Goal: Task Accomplishment & Management: Complete application form

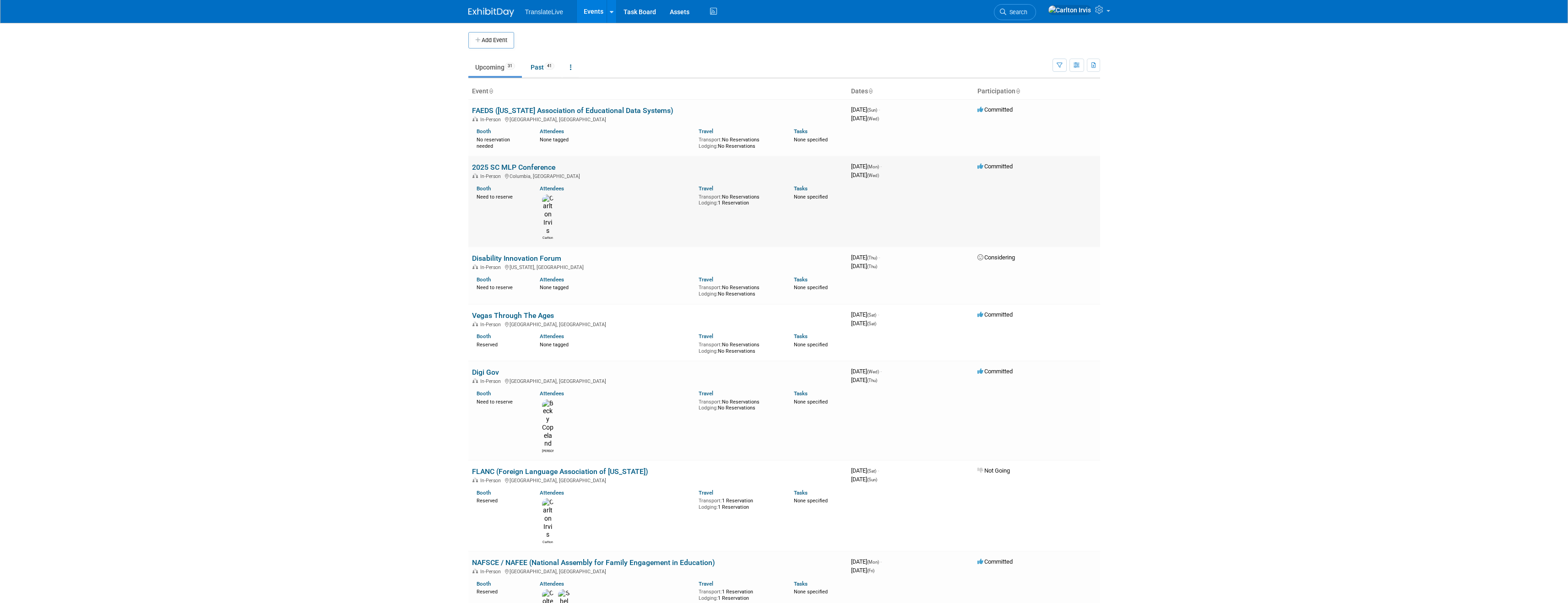
click at [519, 165] on link "2025 SC MLP Conference" at bounding box center [514, 167] width 83 height 8
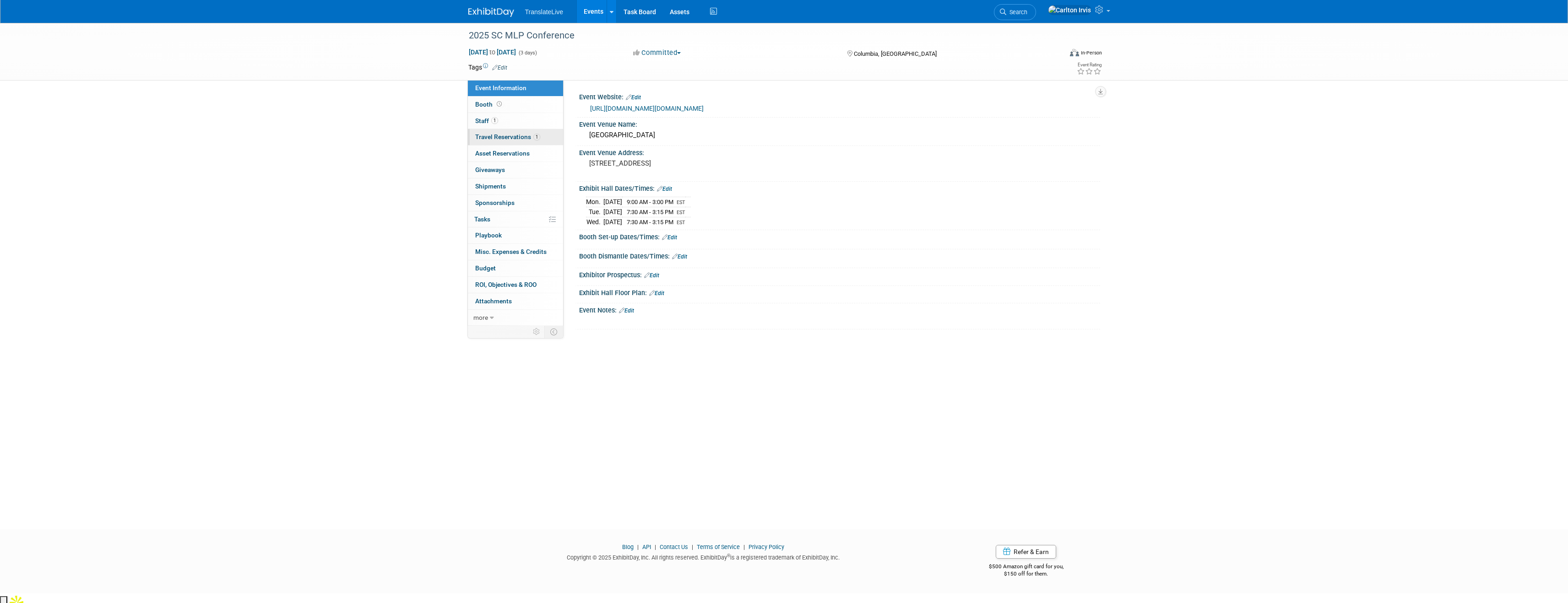
click at [514, 139] on span "Travel Reservations 1" at bounding box center [508, 136] width 65 height 7
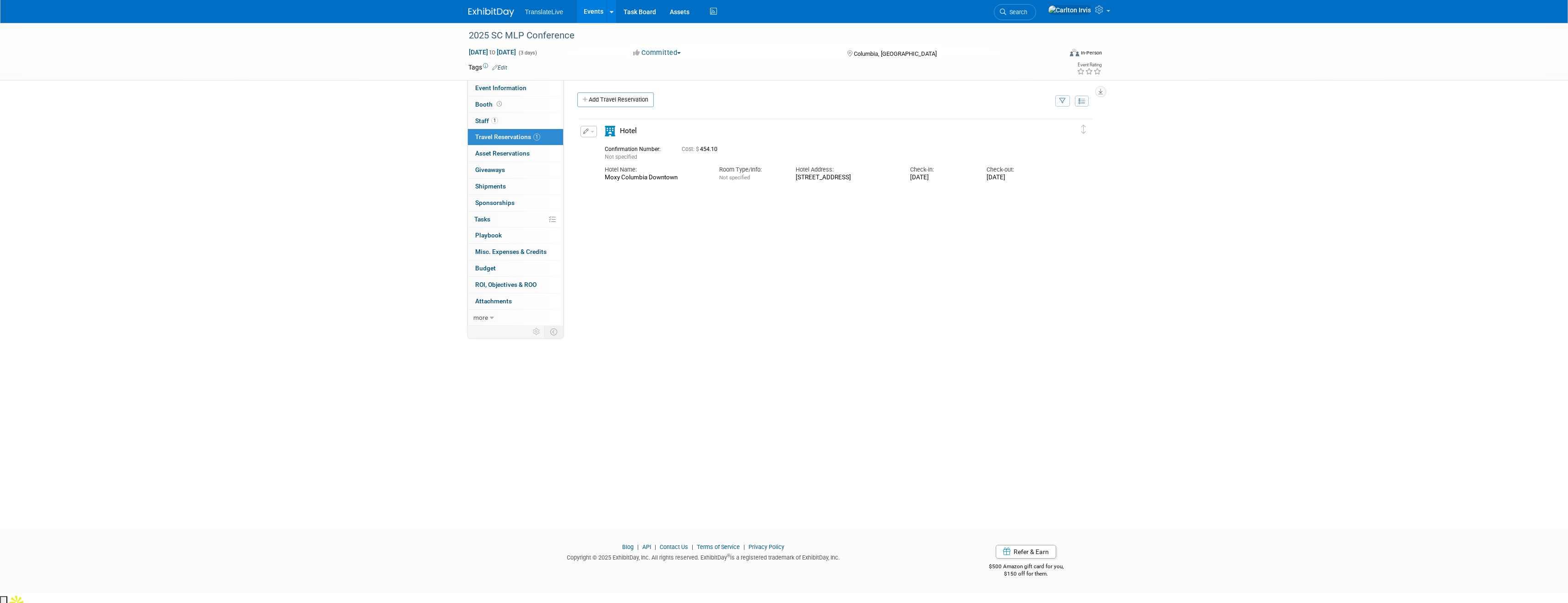
click at [586, 132] on icon "button" at bounding box center [586, 131] width 6 height 5
click at [595, 145] on button "Edit Reservation" at bounding box center [619, 147] width 77 height 13
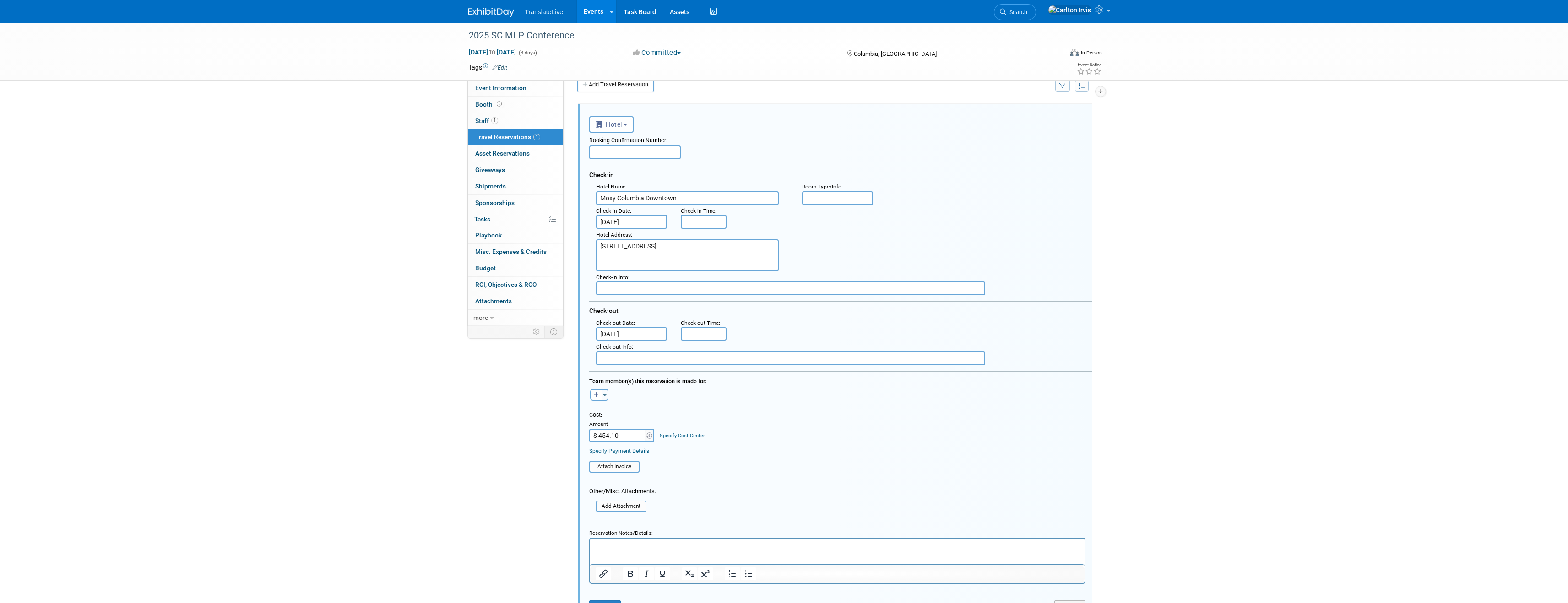
click at [649, 154] on input "text" at bounding box center [634, 152] width 92 height 14
paste input "73238796516201"
type input "73238796516201"
click at [808, 157] on div "Booking Confirmation Number: 73238796516201" at bounding box center [840, 145] width 503 height 27
click at [694, 328] on input "5:00 PM" at bounding box center [703, 334] width 46 height 14
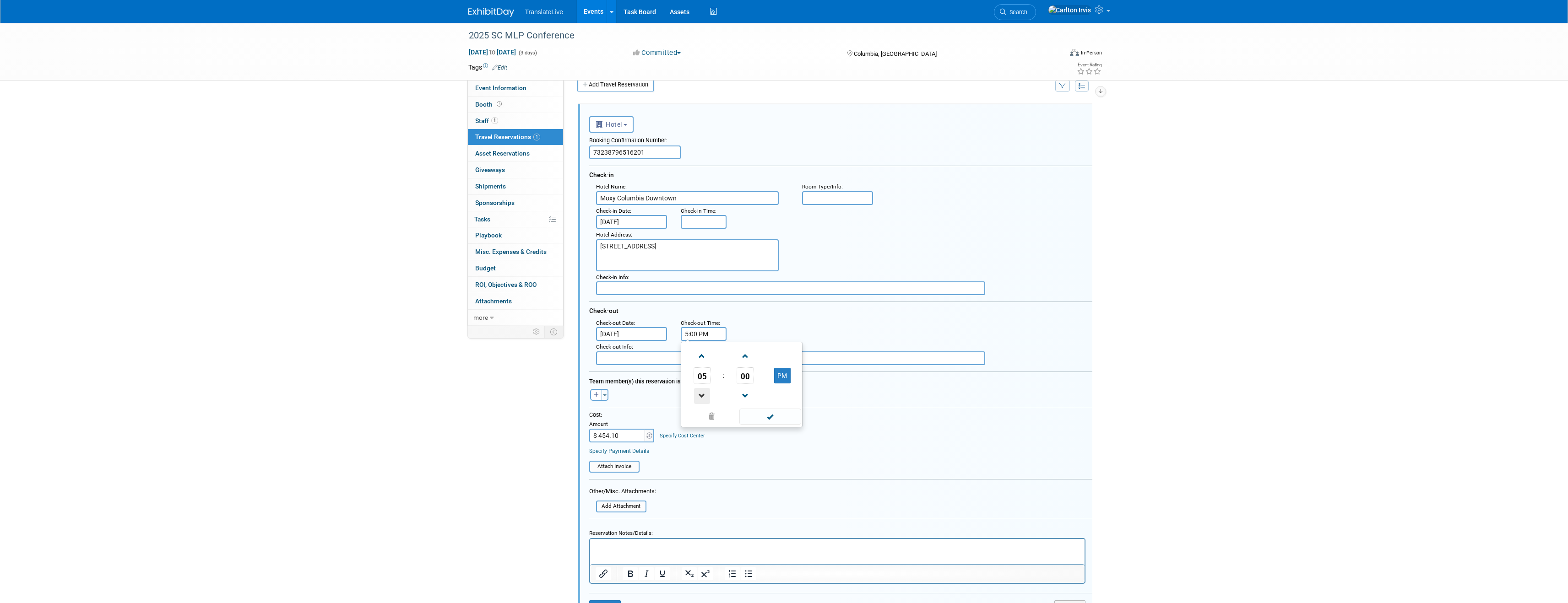
click at [702, 393] on span at bounding box center [702, 396] width 16 height 16
click at [701, 388] on span at bounding box center [702, 396] width 16 height 16
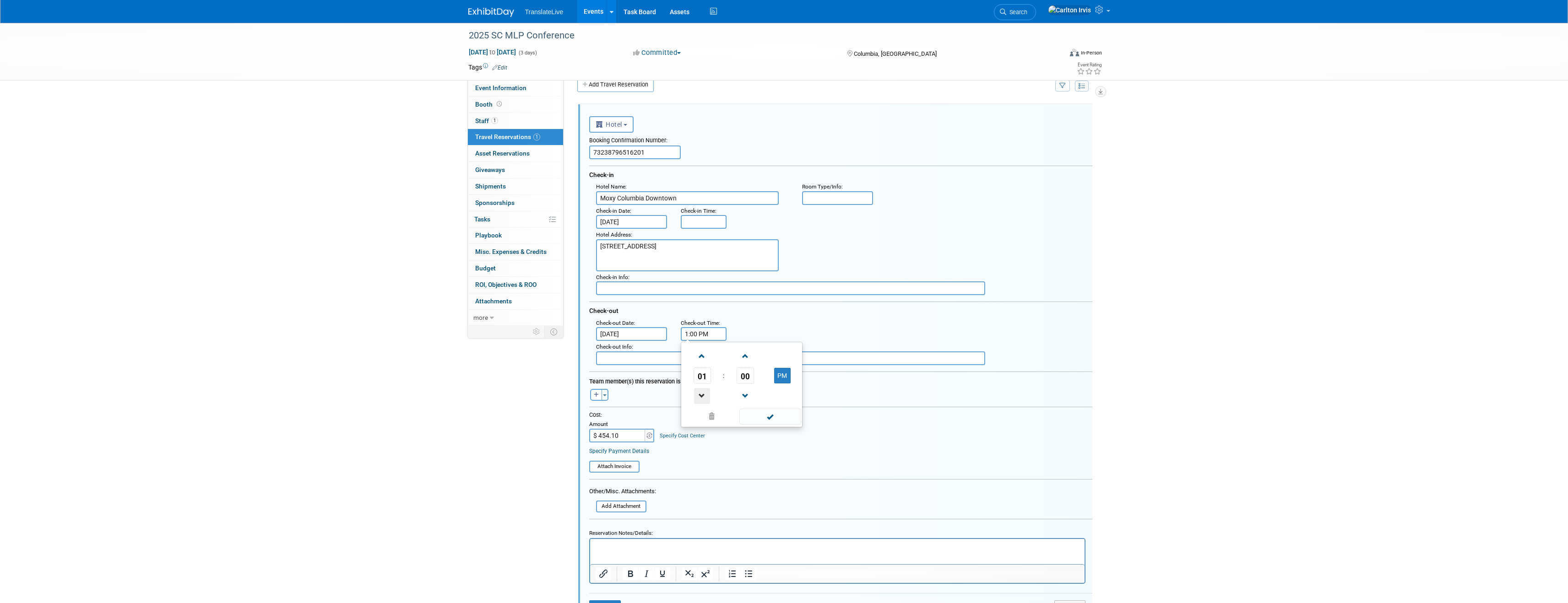
type input "12:00 PM"
click at [778, 412] on span at bounding box center [770, 417] width 62 height 16
click at [804, 339] on div ": Check-out Date : [DATE] Check-out Time : 12:00 PM" at bounding box center [843, 329] width 510 height 24
click at [693, 222] on input "8:00 AM" at bounding box center [703, 221] width 46 height 14
click at [704, 249] on span at bounding box center [702, 244] width 16 height 16
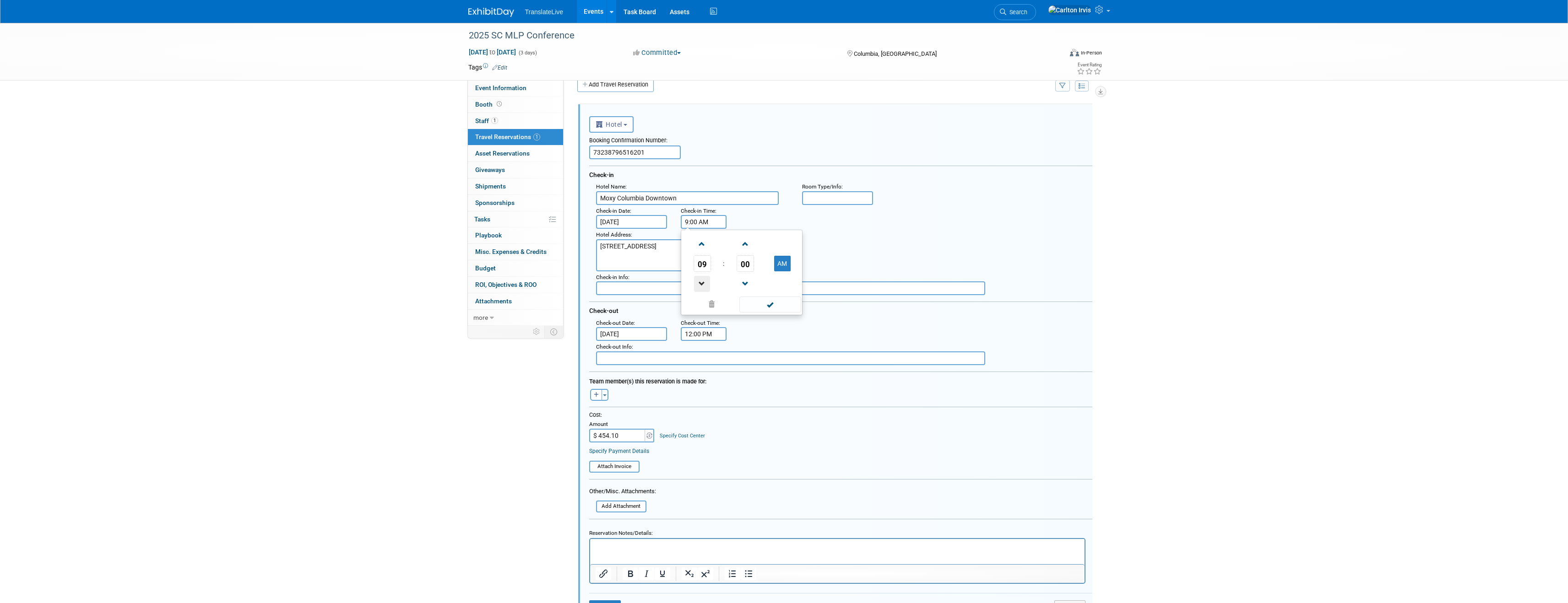
click at [703, 279] on span at bounding box center [702, 284] width 16 height 16
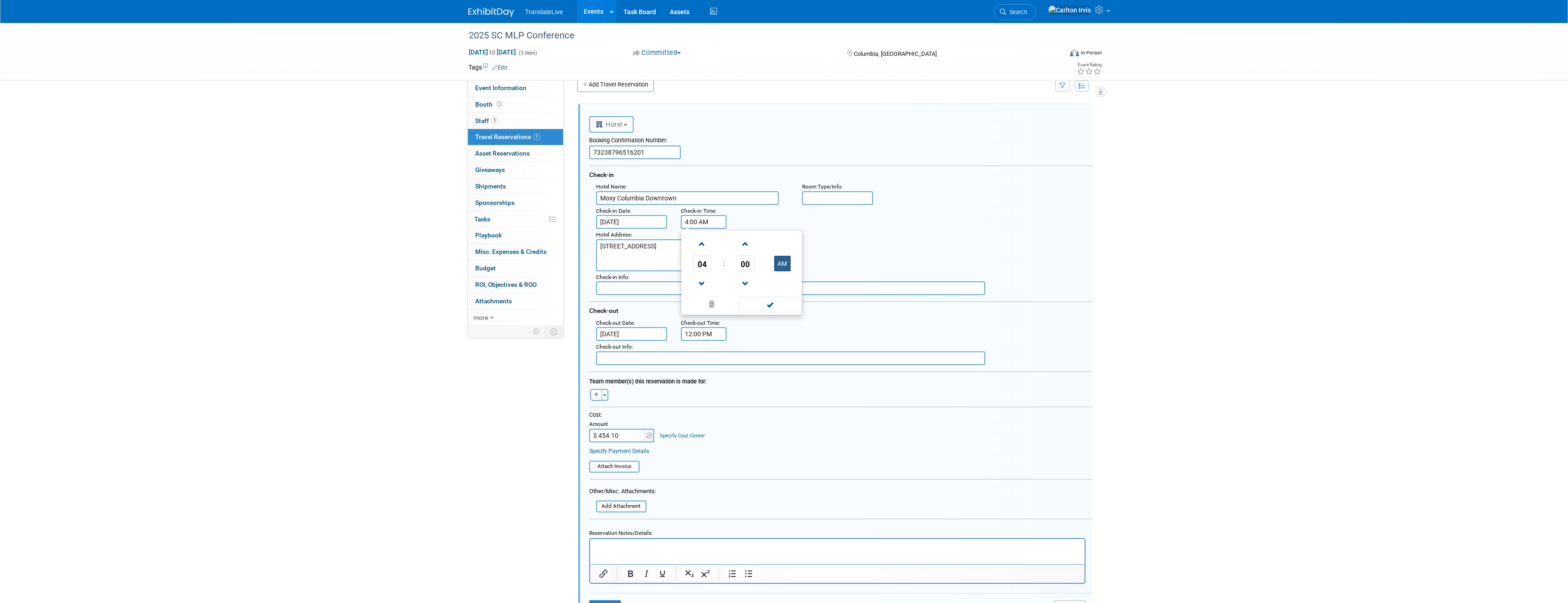
click at [775, 267] on button "AM" at bounding box center [782, 264] width 16 height 16
click at [701, 286] on span at bounding box center [702, 284] width 16 height 16
type input "3:00 PM"
click at [751, 299] on span at bounding box center [770, 304] width 62 height 16
click at [839, 247] on div "Hotel Address : [STREET_ADDRESS]" at bounding box center [843, 251] width 510 height 43
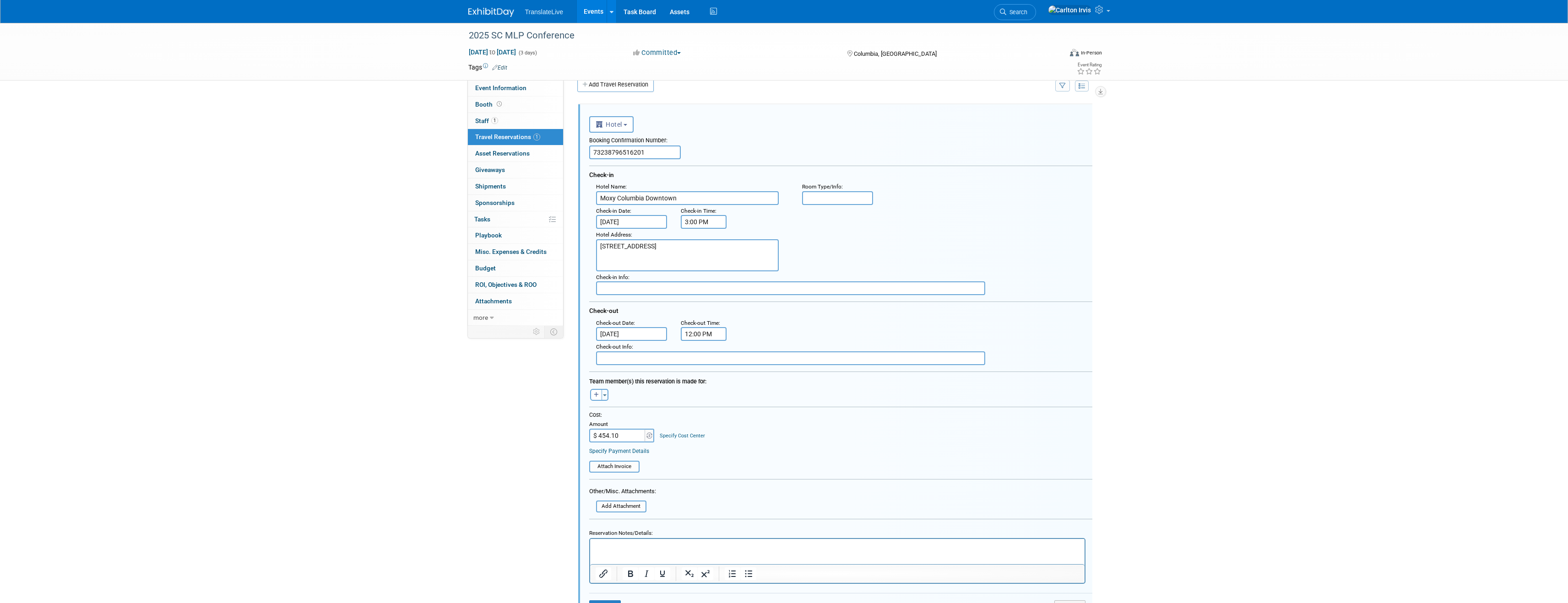
click at [612, 436] on input "$ 454.10" at bounding box center [617, 436] width 57 height 14
type input "$ 474.00"
click at [745, 442] on div "Cost: Amount $ 474.00 Specify Cost Center Cost Center -- Not Specified --" at bounding box center [840, 427] width 503 height 31
click at [606, 545] on p "Rich Text Area. Press ALT-0 for help." at bounding box center [837, 546] width 484 height 8
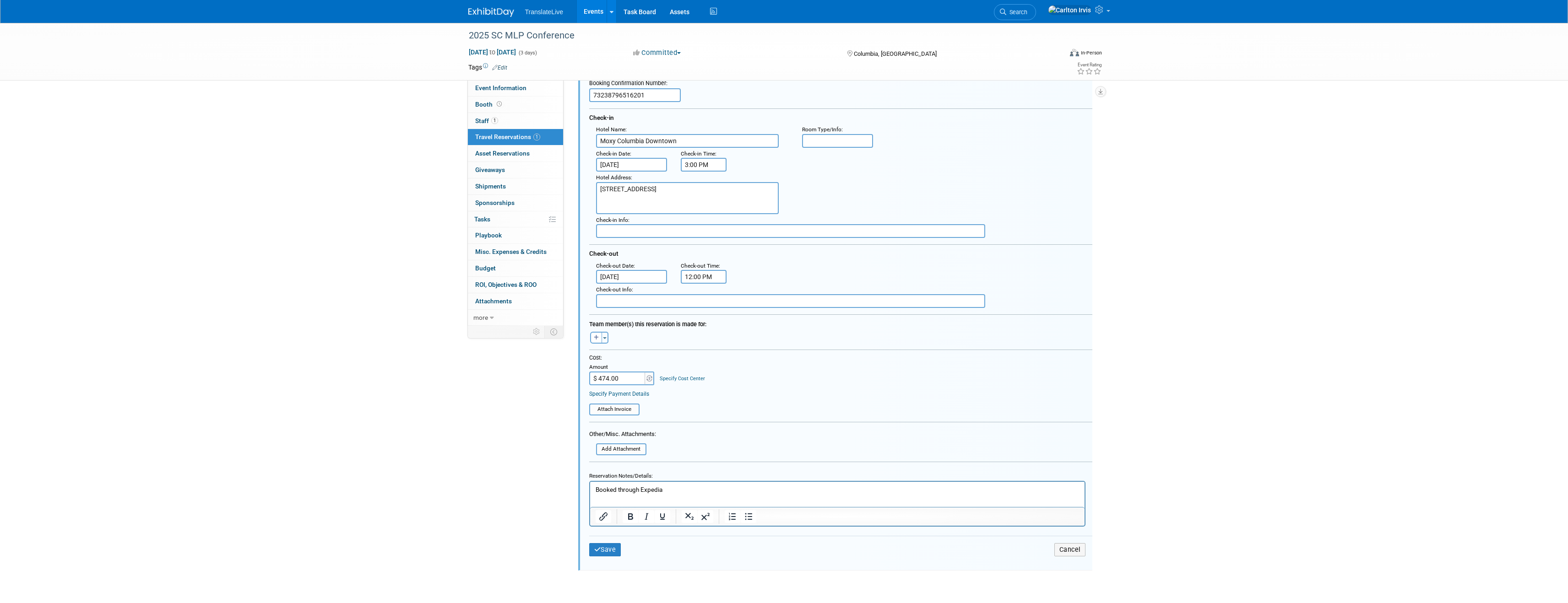
scroll to position [105, 0]
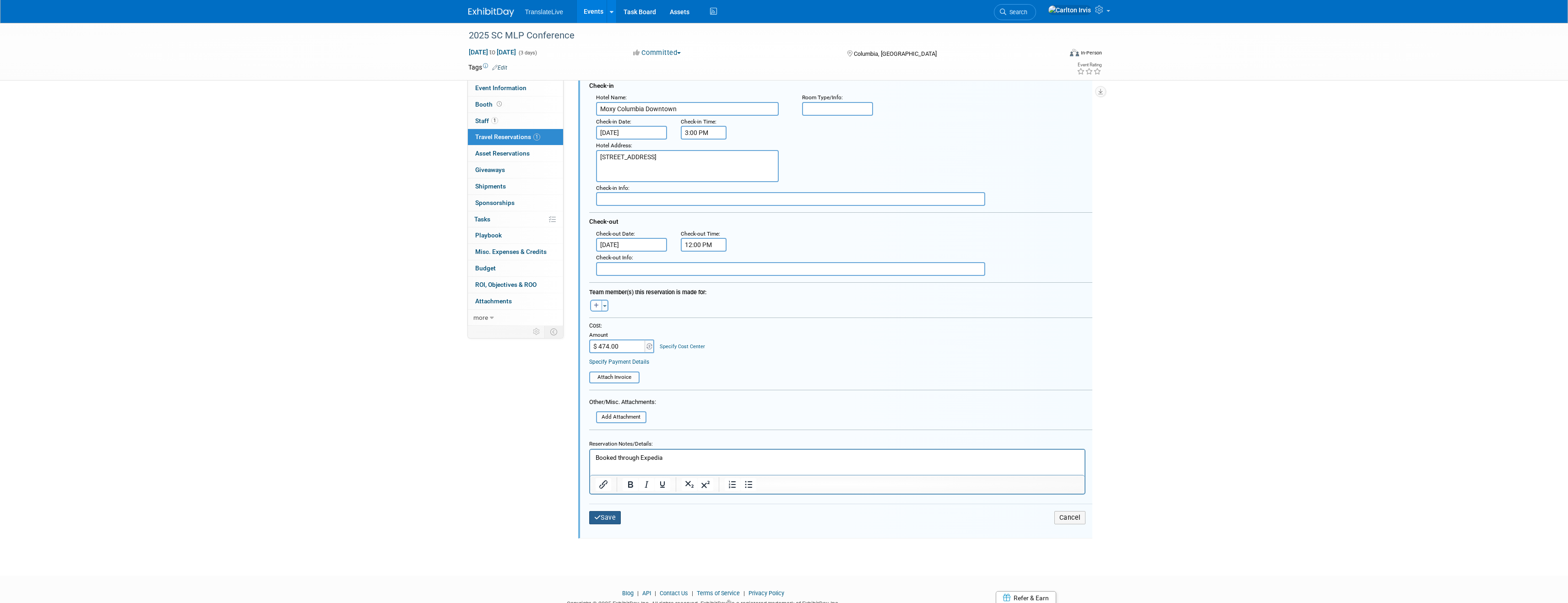
click at [606, 521] on button "Save" at bounding box center [604, 518] width 32 height 13
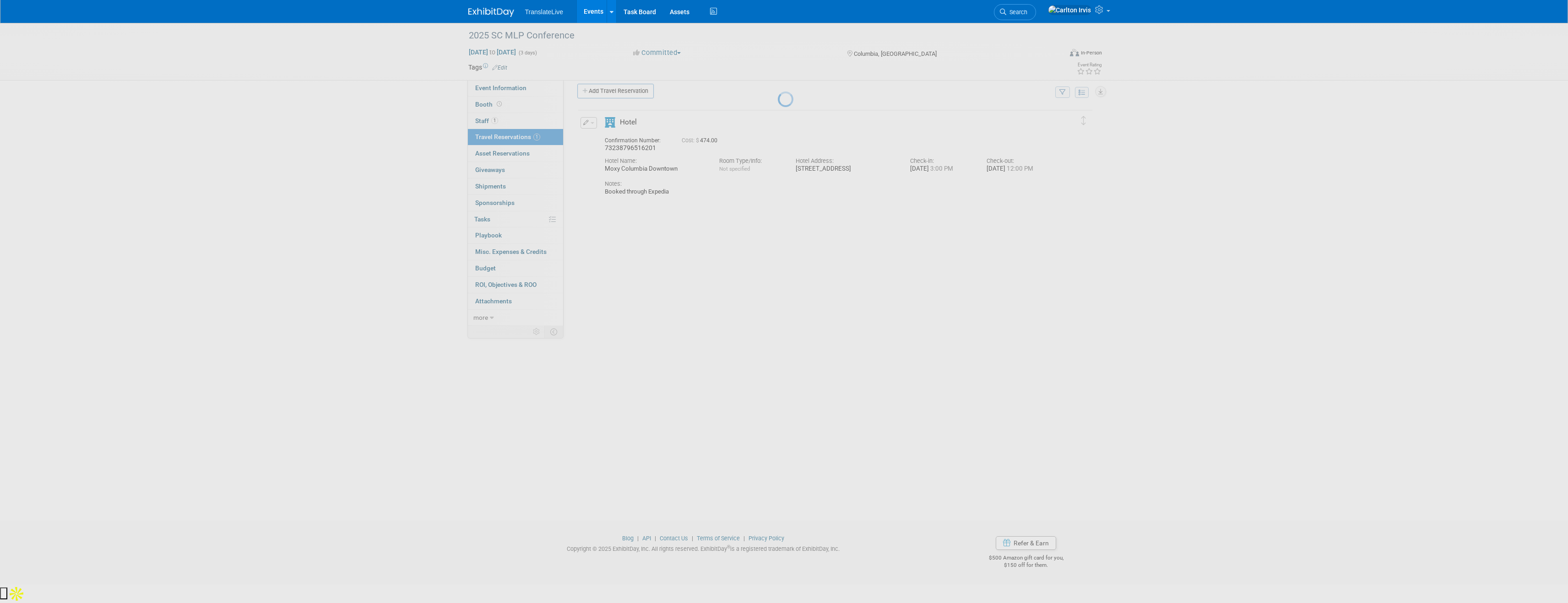
scroll to position [0, 0]
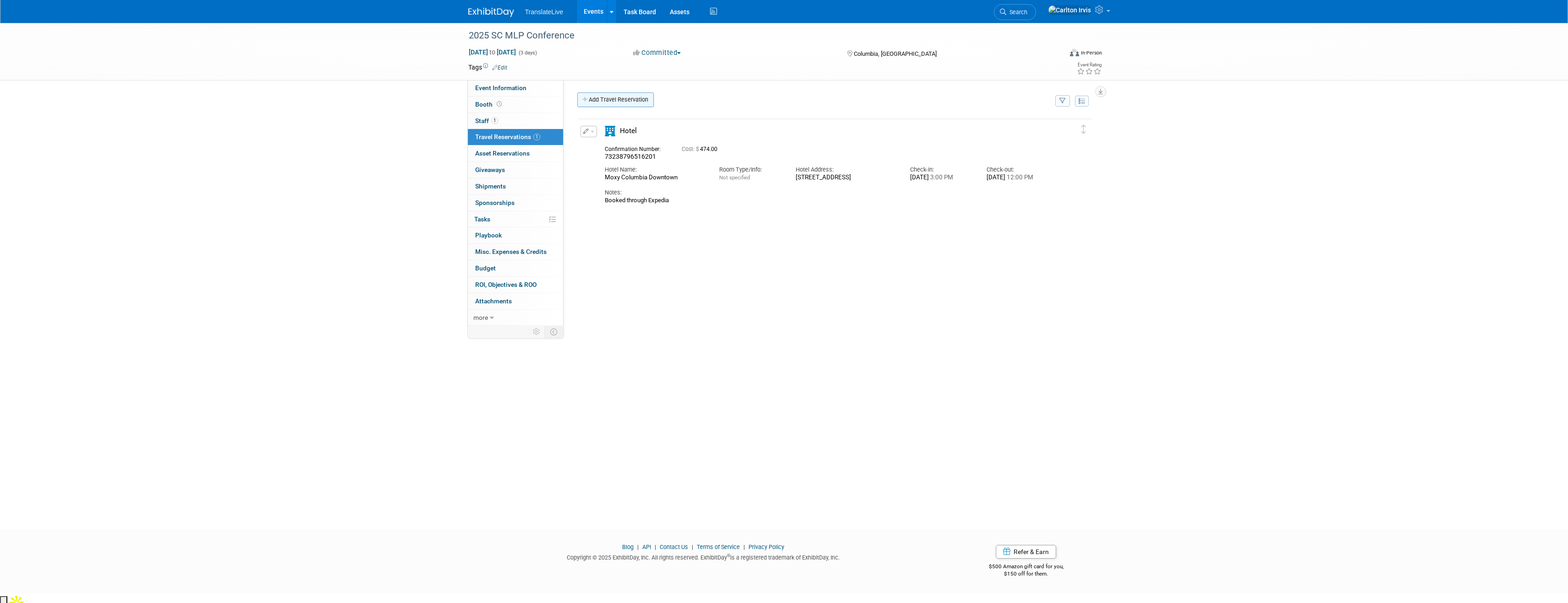
click at [631, 101] on link "Add Travel Reservation" at bounding box center [616, 99] width 77 height 15
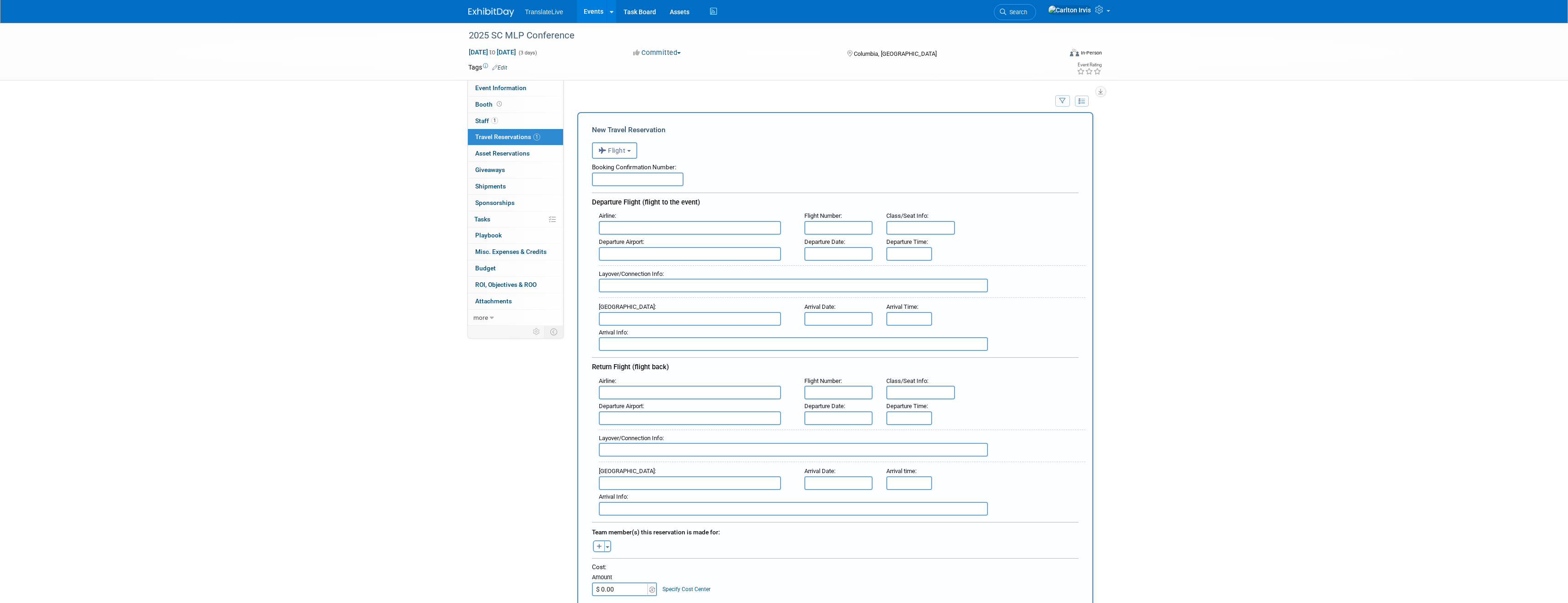
click at [636, 176] on input "text" at bounding box center [638, 179] width 92 height 14
paste input "GVHF6N"
type input "GVHF6N"
click at [797, 162] on div "Booking Confirmation Number:" at bounding box center [835, 166] width 486 height 14
click at [659, 232] on input "text" at bounding box center [690, 228] width 182 height 14
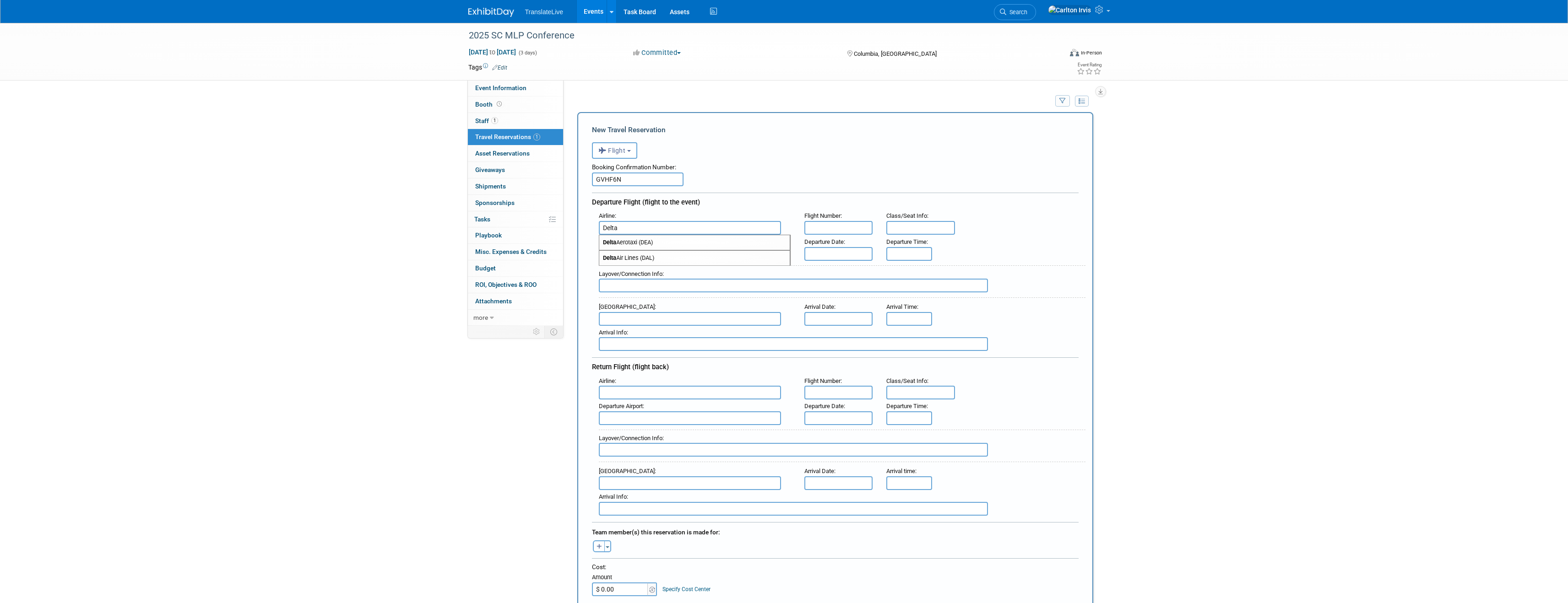
click at [643, 259] on span "Delta Air Lines (DAL)" at bounding box center [694, 258] width 190 height 15
type input "Delta Air Lines (DAL)"
click at [753, 186] on div "Booking Confirmation Number: GVHF6N Departure Flight (flight to the event) Airl…" at bounding box center [835, 338] width 486 height 357
click at [643, 247] on input "text" at bounding box center [690, 254] width 182 height 14
click at [646, 269] on span "TPA - [GEOGRAPHIC_DATA]" at bounding box center [694, 269] width 190 height 15
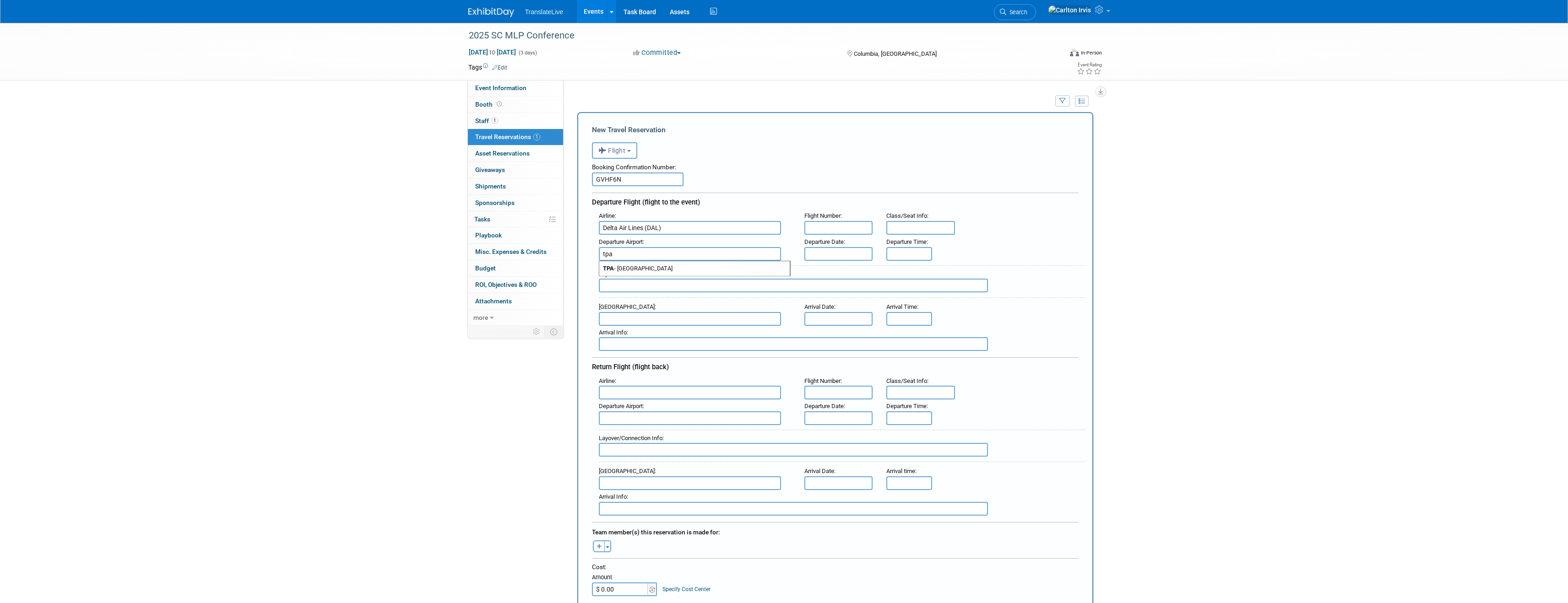
type input "TPA - [GEOGRAPHIC_DATA]"
click at [793, 180] on div "Booking Confirmation Number: GVHF6N" at bounding box center [835, 173] width 486 height 27
click at [827, 250] on input "text" at bounding box center [839, 254] width 69 height 14
click at [814, 338] on span "14" at bounding box center [814, 336] width 18 height 18
type input "[DATE]"
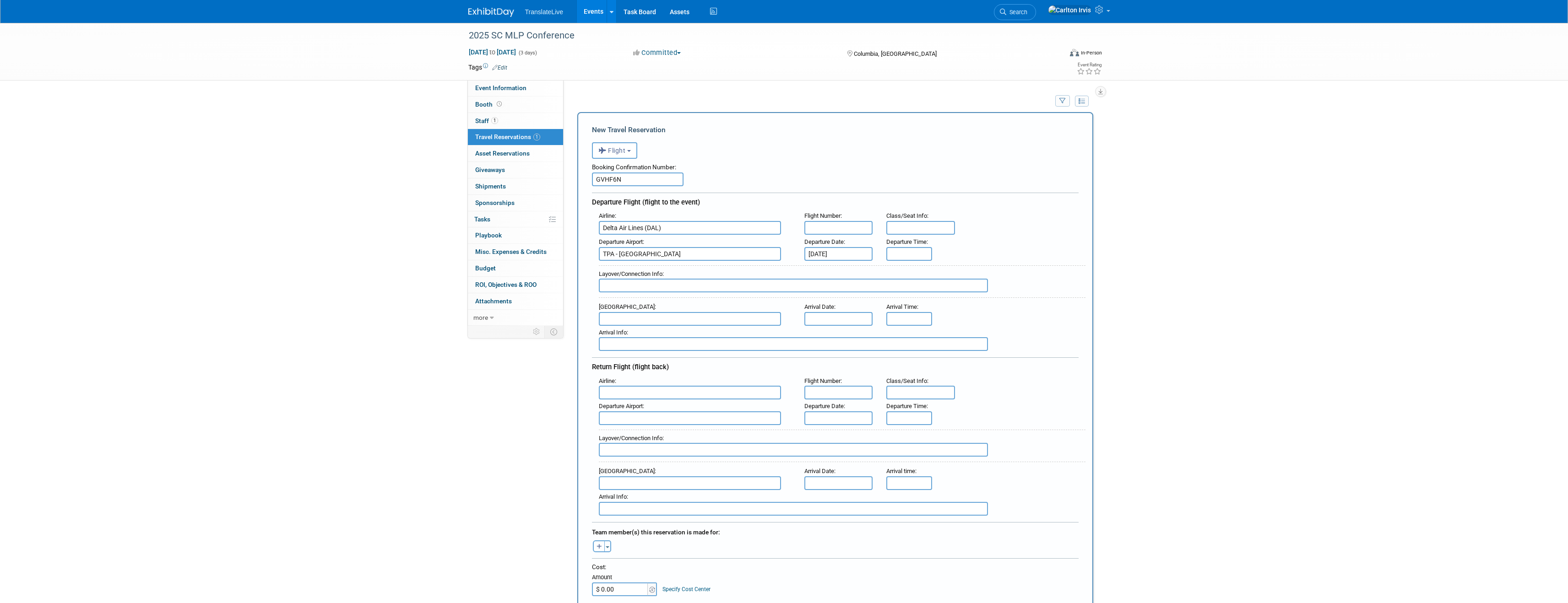
click at [618, 392] on input "text" at bounding box center [690, 392] width 182 height 14
click at [626, 421] on span "Delta Air Lines (DAL)" at bounding box center [694, 423] width 190 height 15
type input "Delta Air Lines (DAL)"
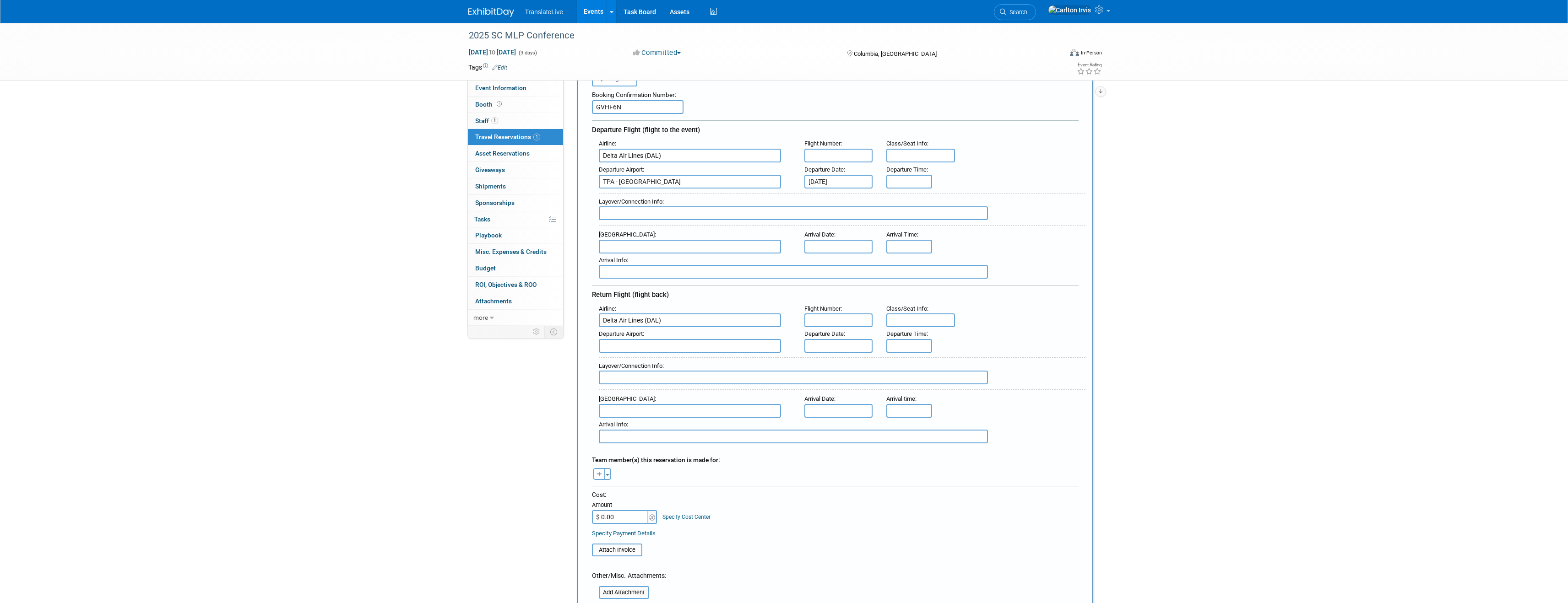
scroll to position [70, 0]
click at [630, 377] on input "text" at bounding box center [793, 380] width 389 height 14
type input "ATL"
click at [612, 345] on input "text" at bounding box center [690, 348] width 182 height 14
click at [623, 365] on span "[GEOGRAPHIC_DATA]" at bounding box center [694, 363] width 190 height 15
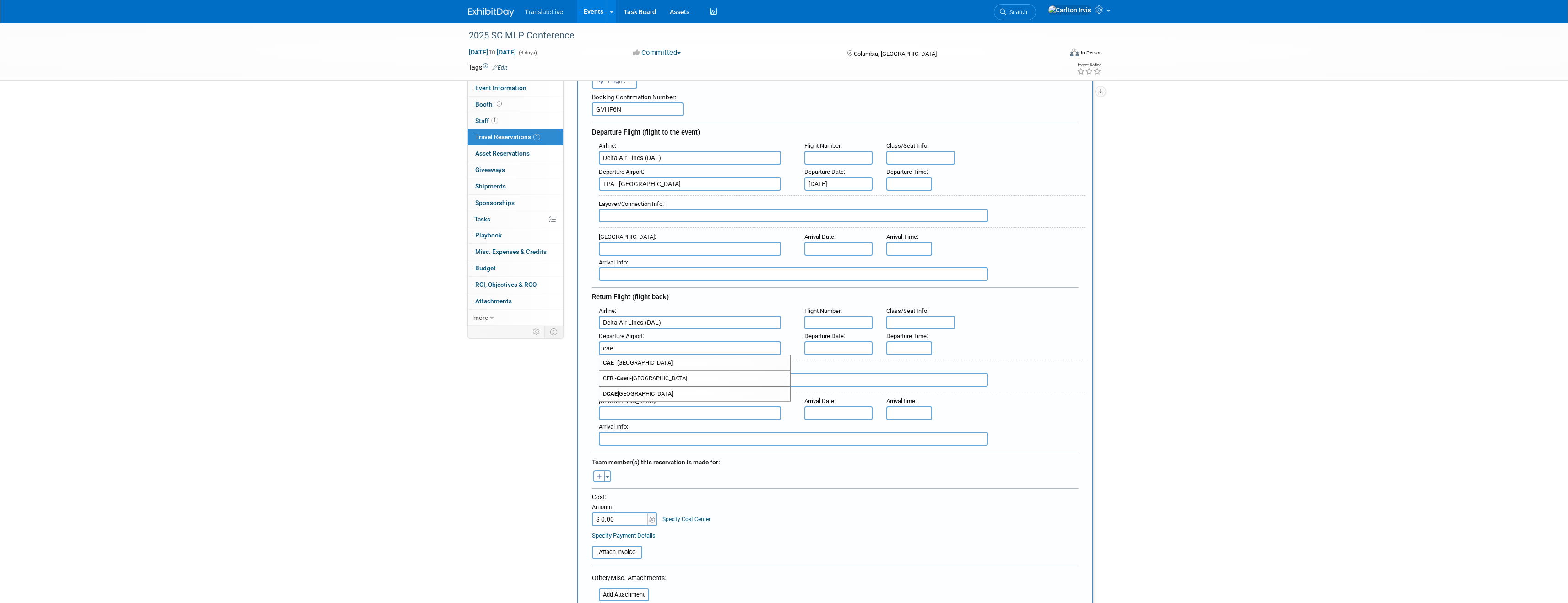
type input "[GEOGRAPHIC_DATA]"
click at [644, 250] on input "text" at bounding box center [690, 249] width 182 height 14
click at [645, 261] on span "[GEOGRAPHIC_DATA]" at bounding box center [694, 264] width 190 height 15
type input "[GEOGRAPHIC_DATA]"
click at [640, 217] on input "text" at bounding box center [793, 215] width 389 height 14
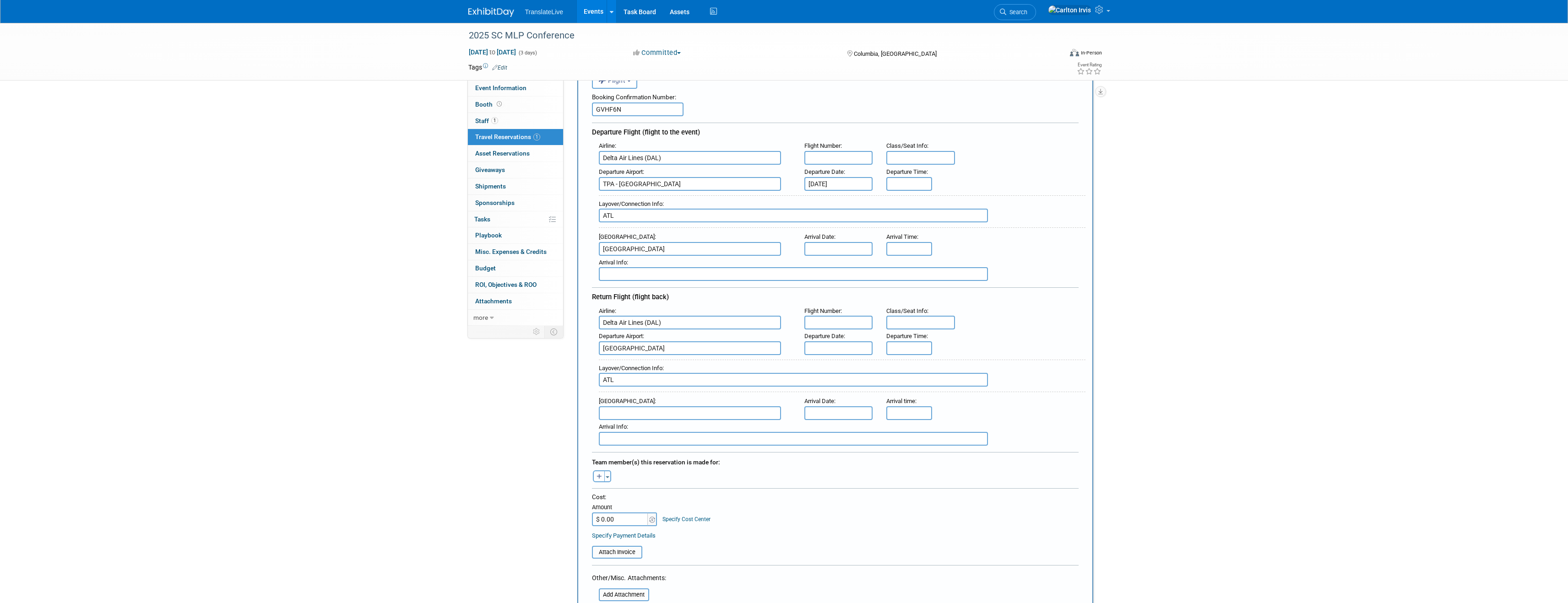
type input "ATL"
click at [991, 173] on div "Departure Airport : [GEOGRAPHIC_DATA] - [GEOGRAPHIC_DATA] Departure Date : [DAT…" at bounding box center [839, 178] width 493 height 25
click at [916, 251] on input "8:00 AM" at bounding box center [909, 249] width 46 height 14
paste input "10:17am"
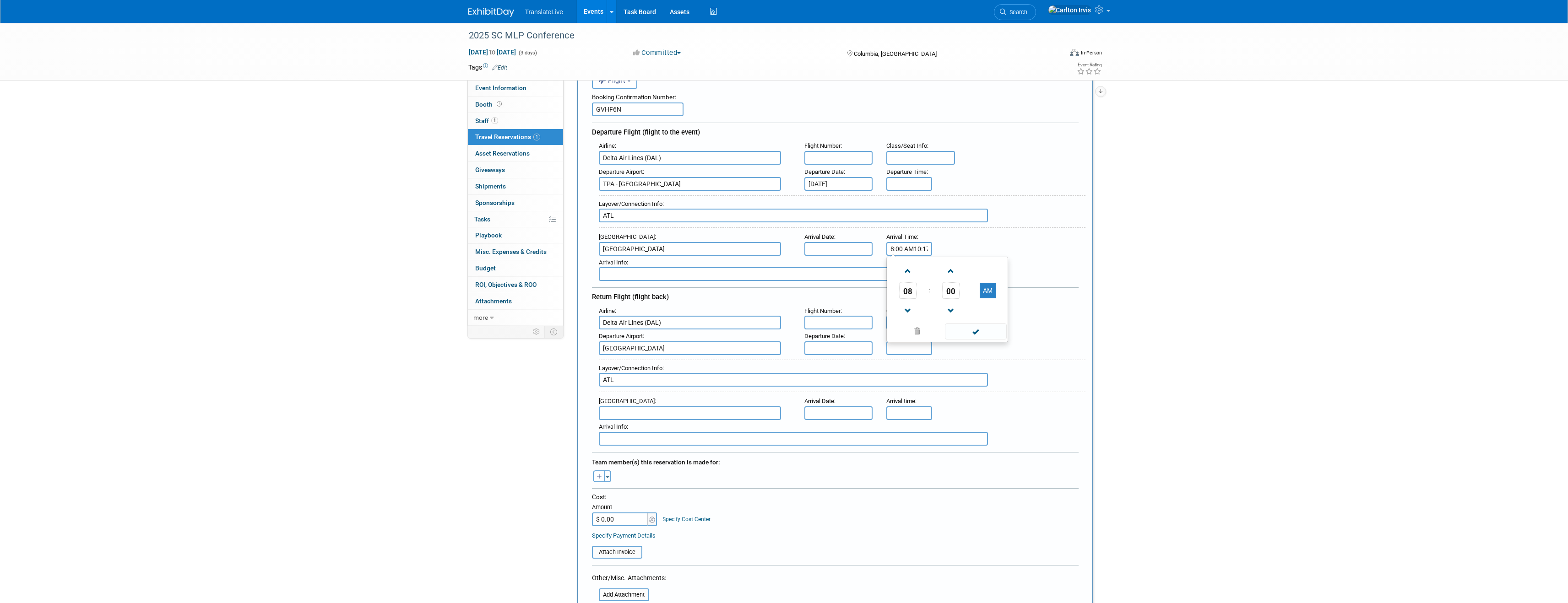
drag, startPoint x: 904, startPoint y: 248, endPoint x: 871, endPoint y: 247, distance: 33.0
click at [871, 247] on div "Arrival Airport : [GEOGRAPHIC_DATA] Arrival Date : Arrival Time : 8:00 AM10:17a…" at bounding box center [839, 243] width 493 height 25
type input "10:17 AM"
click at [1023, 249] on div "Arrival Airport : [GEOGRAPHIC_DATA] Arrival Date : Arrival Time : 10:17 AM 08 :…" at bounding box center [839, 243] width 493 height 25
click at [690, 215] on input "ATL" at bounding box center [793, 215] width 389 height 14
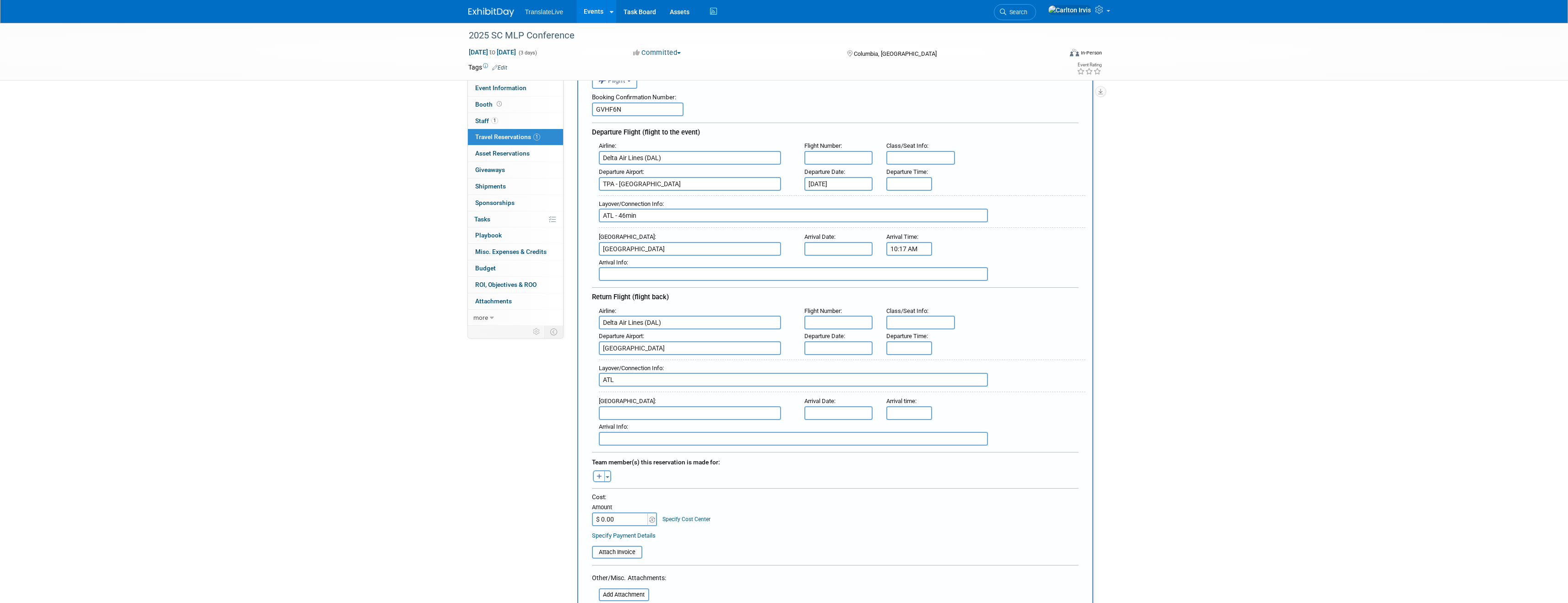
type input "ATL - 46min"
click at [1000, 191] on div "Layover/Connection Info : ATL - 46min" at bounding box center [839, 210] width 493 height 40
click at [901, 186] on input "8:00 AM" at bounding box center [909, 184] width 46 height 14
click at [898, 245] on td at bounding box center [907, 245] width 38 height 23
click at [904, 245] on span at bounding box center [907, 246] width 16 height 16
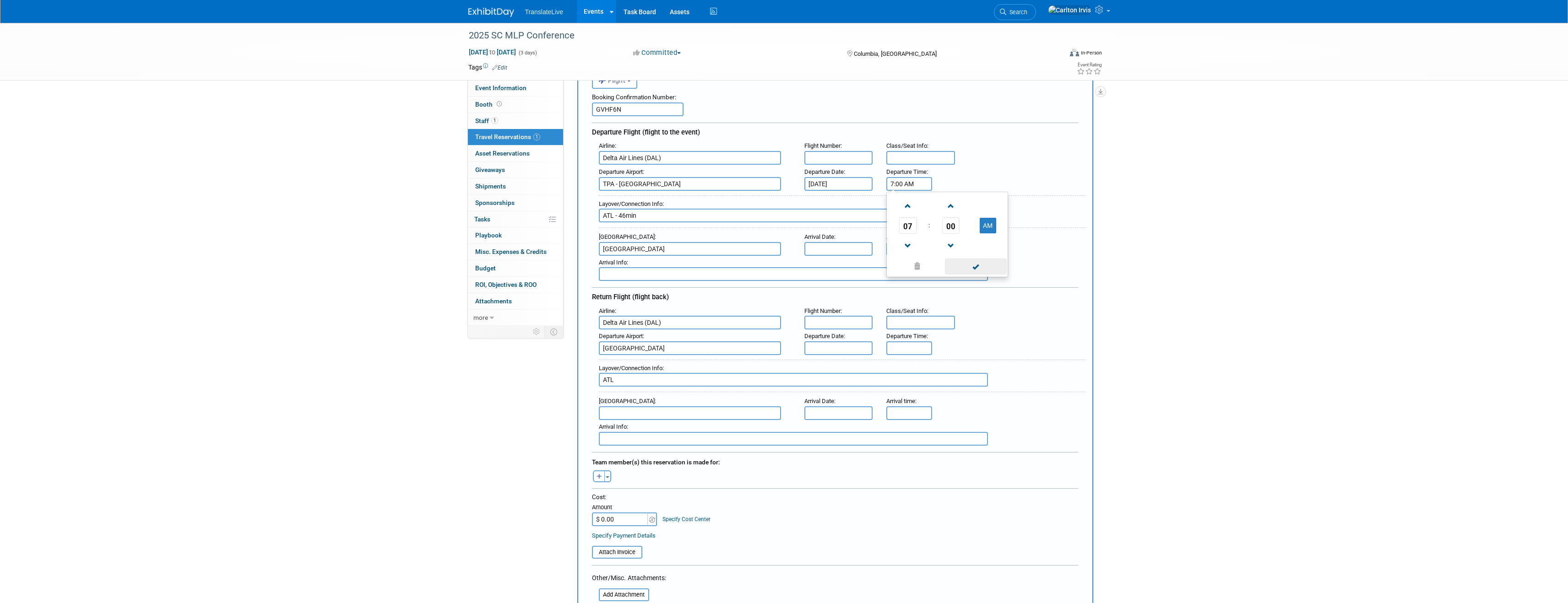
click at [975, 263] on span at bounding box center [975, 266] width 62 height 16
type input "7:00 AM"
click at [1005, 191] on div "Layover/Connection Info : ATL - 46min" at bounding box center [839, 210] width 493 height 40
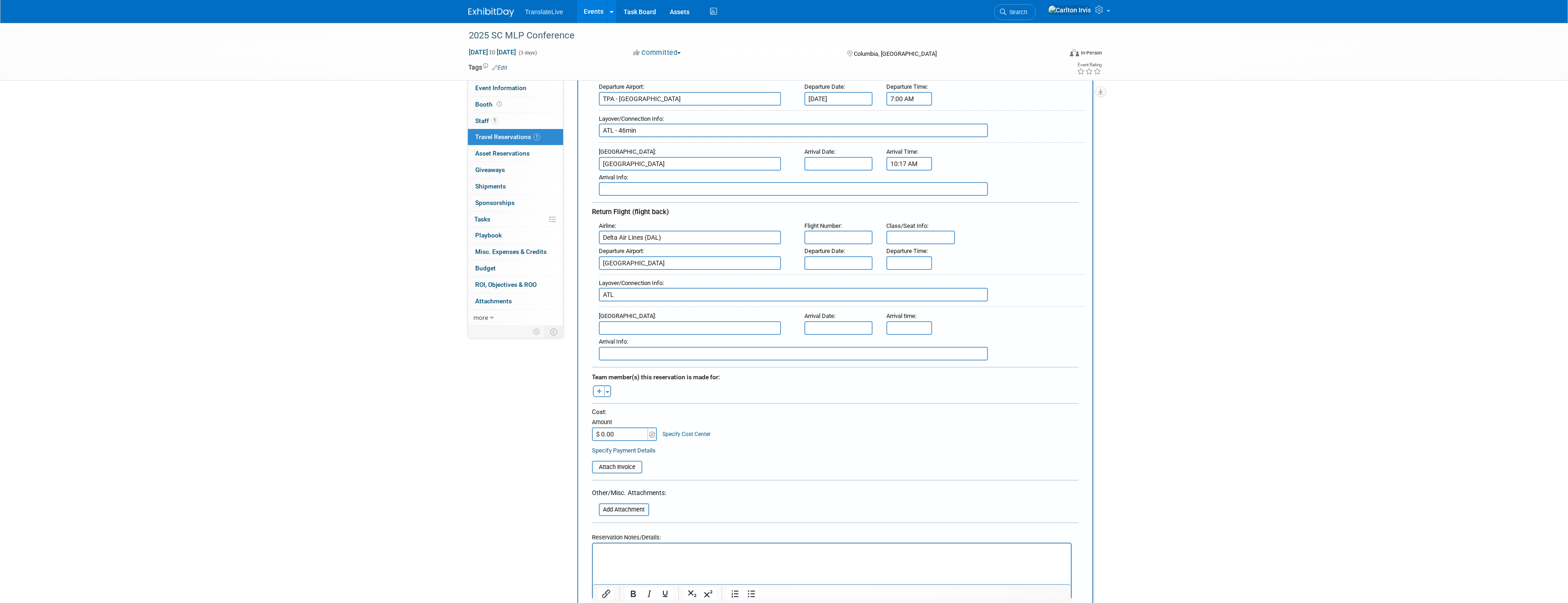
scroll to position [169, 0]
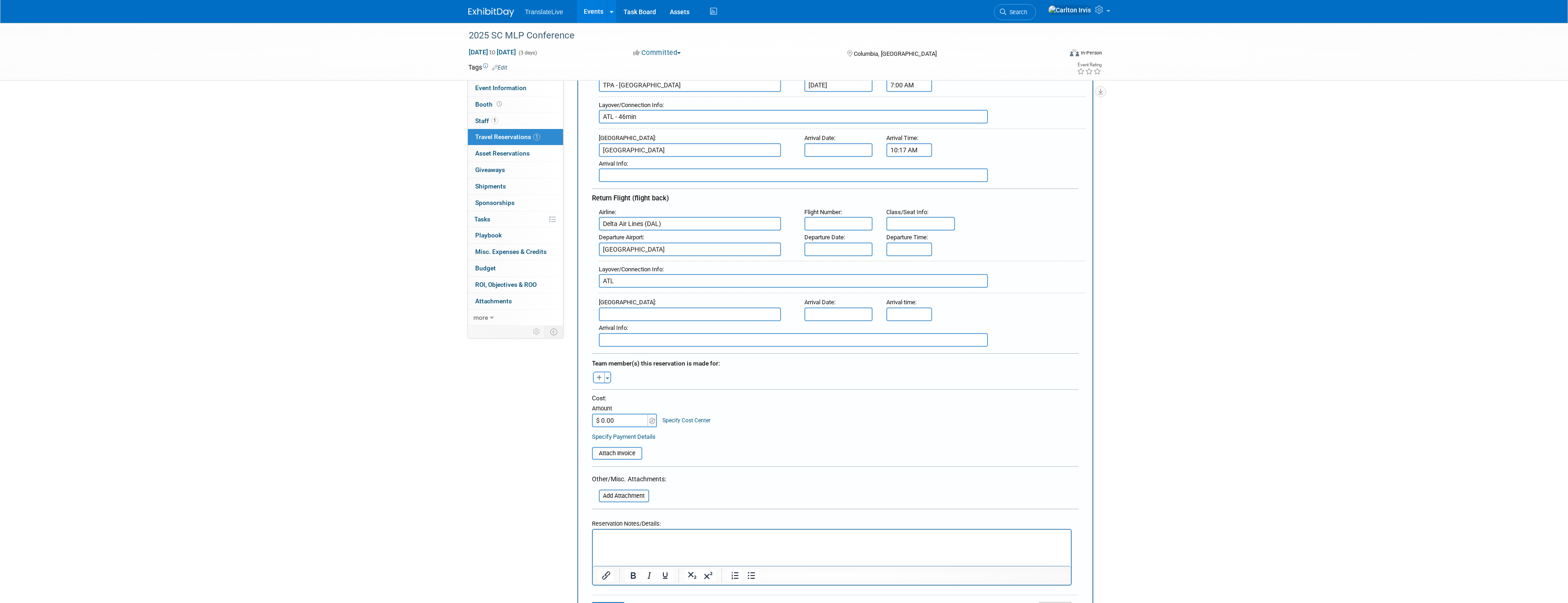
click at [830, 251] on input "text" at bounding box center [839, 249] width 69 height 14
click at [869, 335] on span "17" at bounding box center [874, 332] width 18 height 18
type input "[DATE]"
click at [904, 255] on input "5:00 PM" at bounding box center [909, 249] width 46 height 14
paste input "1:22pm"
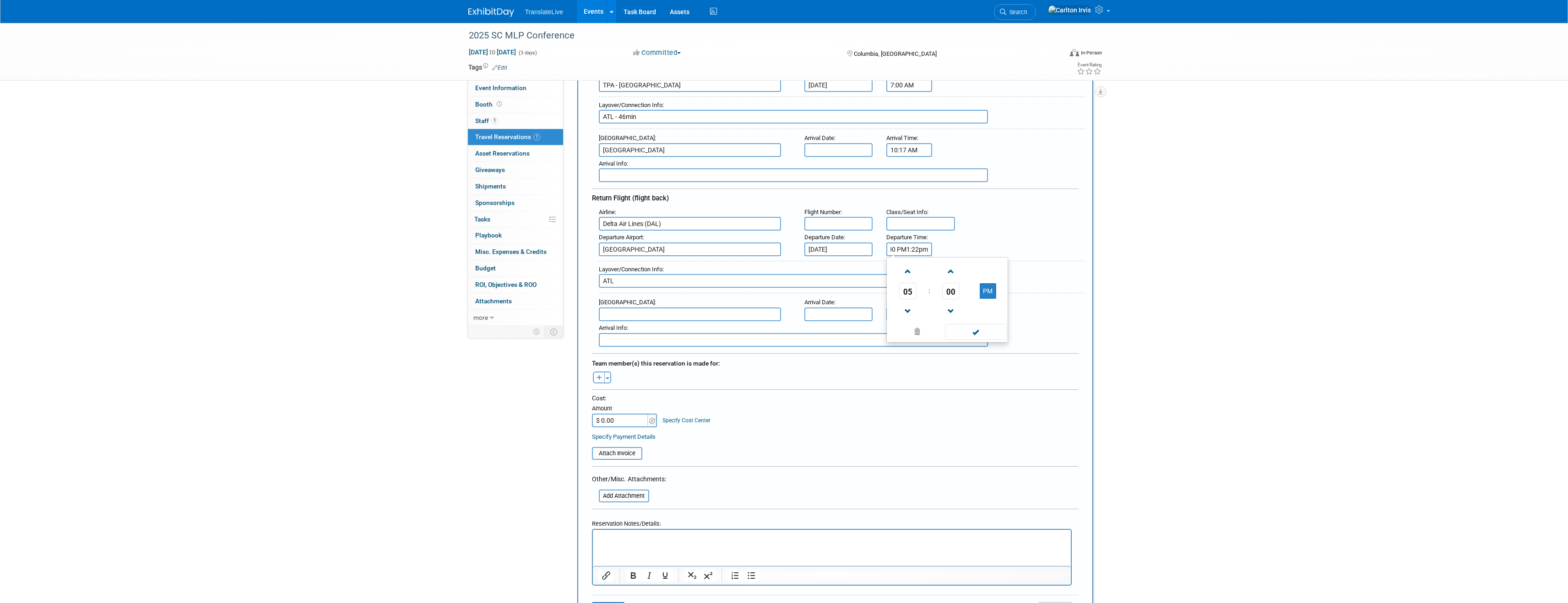
scroll to position [0, 0]
drag, startPoint x: 904, startPoint y: 249, endPoint x: 867, endPoint y: 246, distance: 37.1
click at [870, 247] on div "Departure Airport : [GEOGRAPHIC_DATA] Departure Date : [DATE] Departure Time : …" at bounding box center [839, 243] width 493 height 25
click at [984, 331] on span at bounding box center [975, 332] width 62 height 16
type input "1:22 PM"
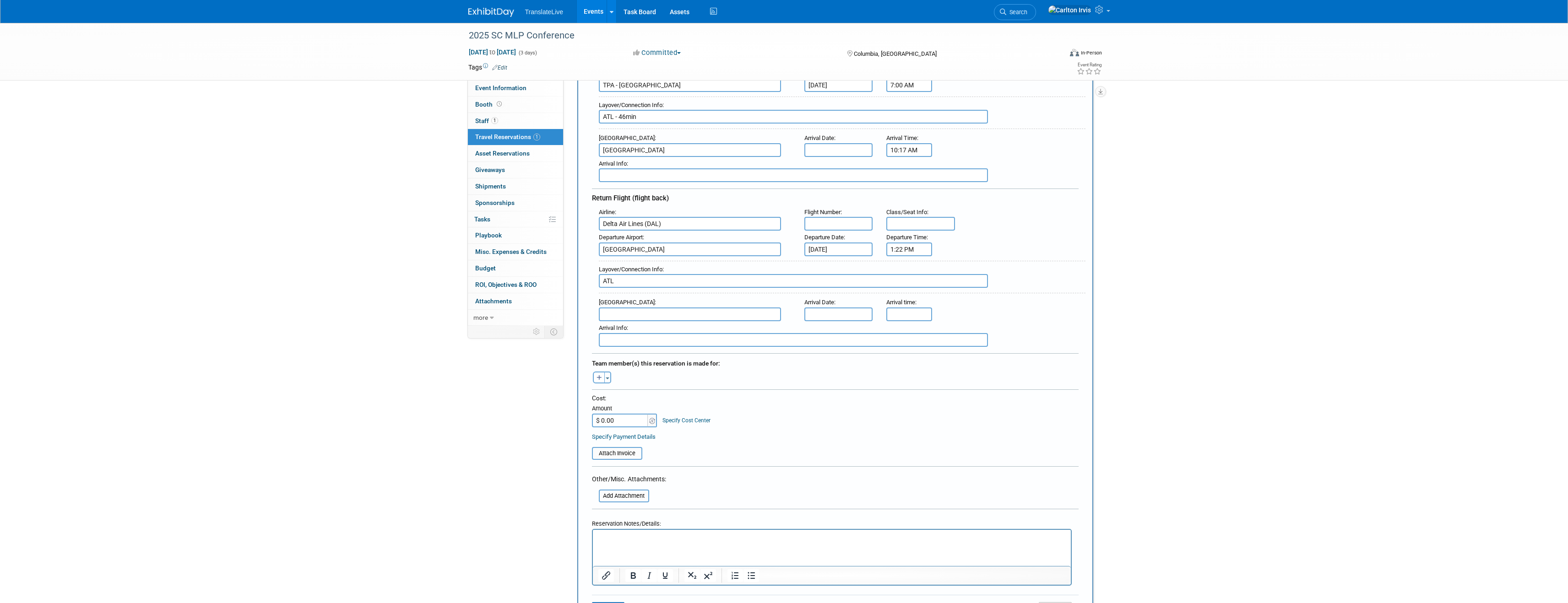
click at [1002, 236] on div "Departure Airport : [GEOGRAPHIC_DATA] Departure Date : [DATE] Departure Time : …" at bounding box center [839, 243] width 493 height 25
click at [662, 314] on input "text" at bounding box center [690, 314] width 182 height 14
click at [693, 323] on span "TPA - [GEOGRAPHIC_DATA]" at bounding box center [694, 329] width 190 height 15
type input "TPA - [GEOGRAPHIC_DATA]"
click at [901, 284] on input "ATL" at bounding box center [793, 280] width 389 height 14
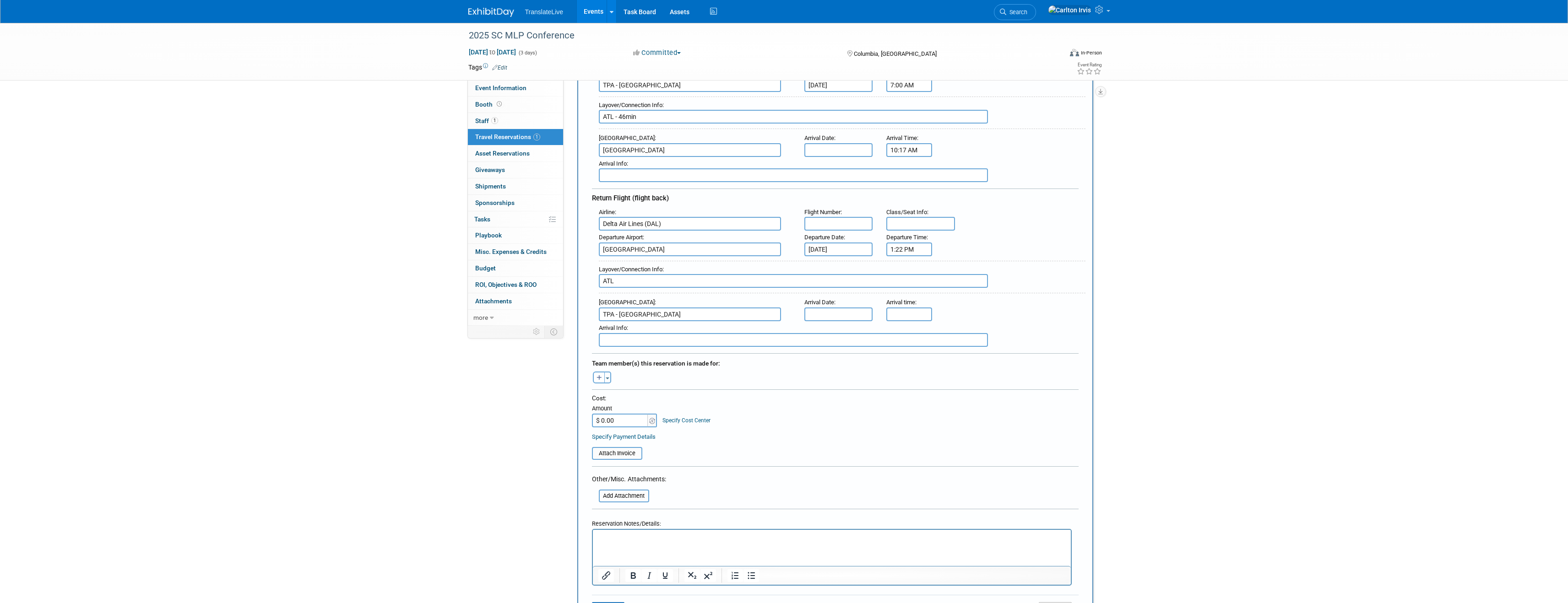
click at [840, 310] on input "text" at bounding box center [839, 314] width 69 height 14
click at [876, 398] on span "17" at bounding box center [874, 397] width 18 height 18
type input "[DATE]"
click at [988, 294] on div "Layover/Connection Info : ATL" at bounding box center [839, 276] width 493 height 40
click at [896, 313] on input "5:00 PM" at bounding box center [909, 314] width 46 height 14
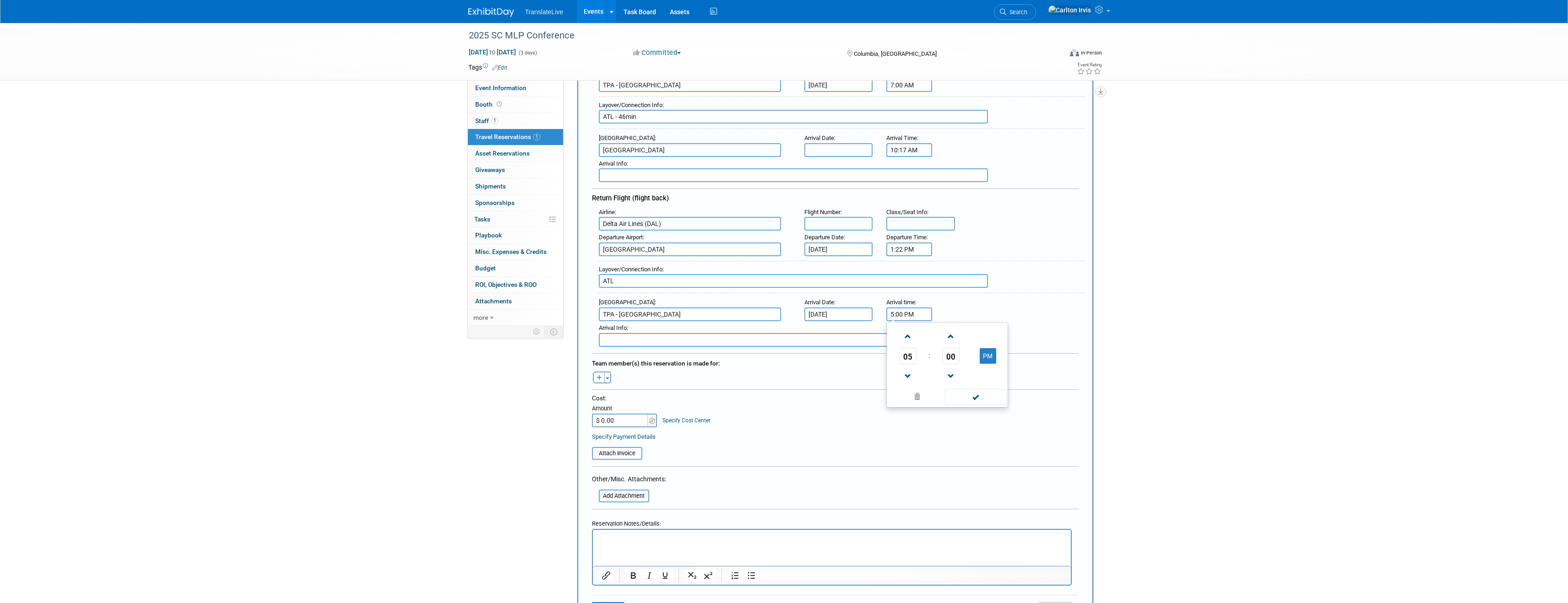
paste input "4:46pm"
drag, startPoint x: 896, startPoint y: 314, endPoint x: 866, endPoint y: 314, distance: 30.0
click at [866, 314] on div "Arrival Airport : [GEOGRAPHIC_DATA] - [GEOGRAPHIC_DATA] Arrival Date : [DATE] A…" at bounding box center [839, 308] width 493 height 25
click at [907, 373] on span at bounding box center [907, 376] width 16 height 16
click at [952, 344] on span at bounding box center [951, 336] width 16 height 16
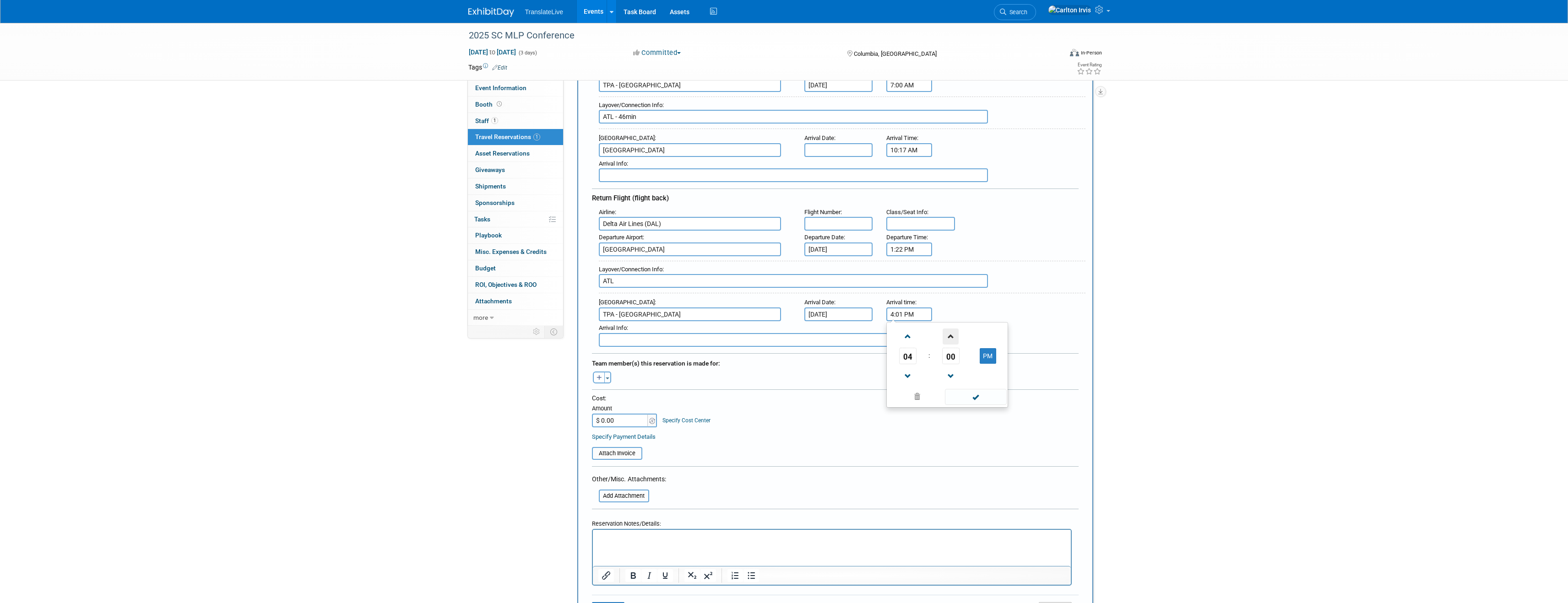
click at [952, 344] on span at bounding box center [951, 336] width 16 height 16
click at [952, 371] on span at bounding box center [951, 376] width 16 height 16
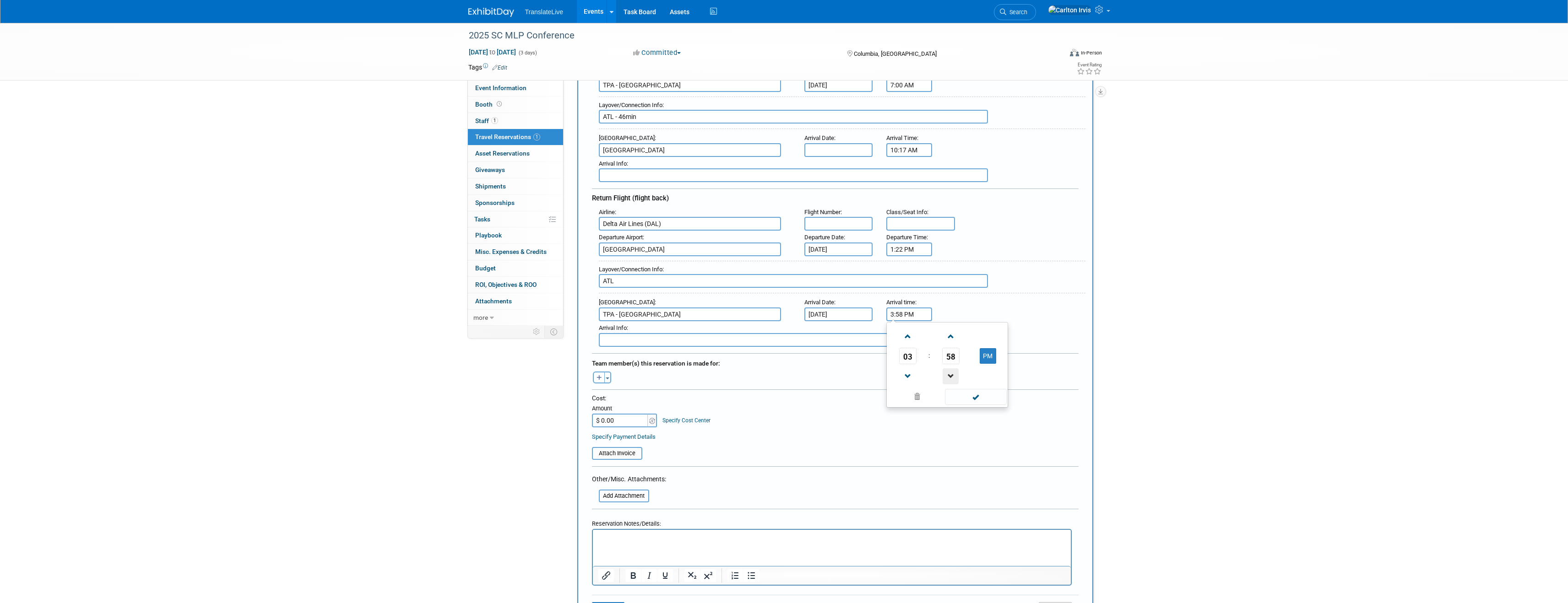
click at [952, 371] on span at bounding box center [951, 376] width 16 height 16
click at [951, 371] on span at bounding box center [951, 376] width 16 height 16
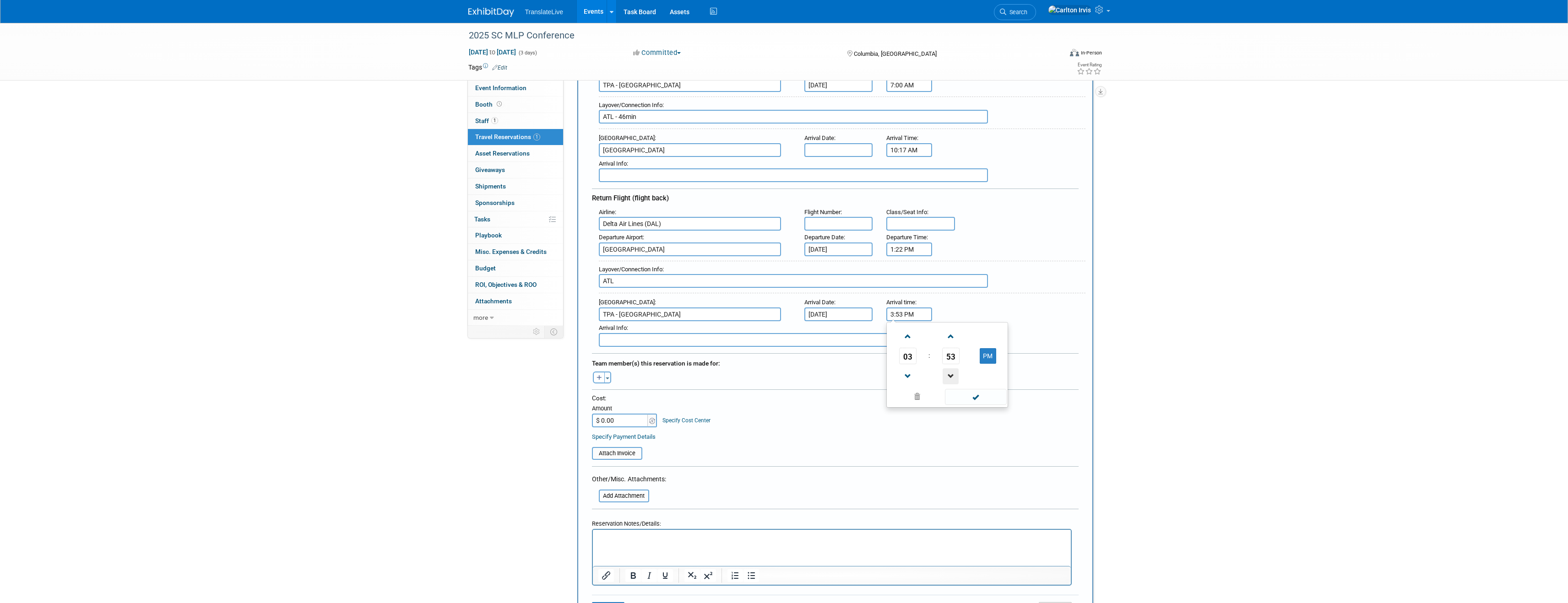
click at [951, 371] on span at bounding box center [951, 376] width 16 height 16
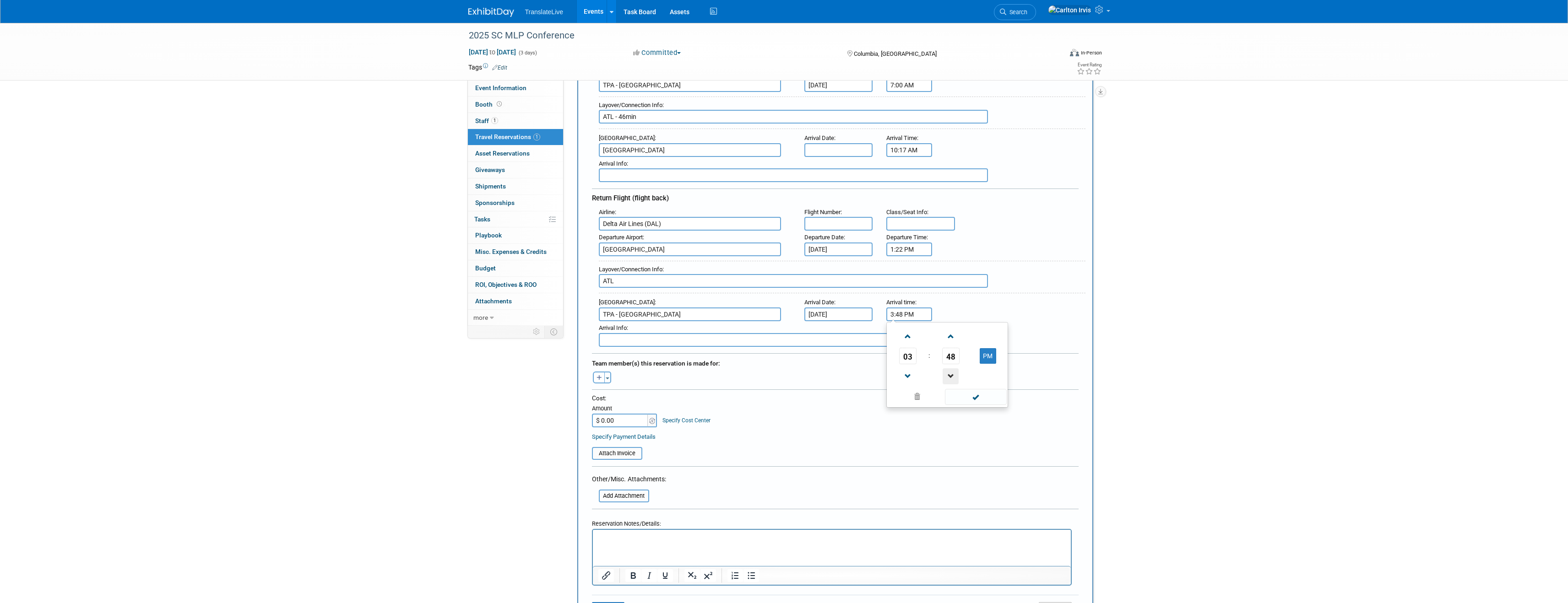
click at [951, 371] on span at bounding box center [951, 376] width 16 height 16
click at [908, 341] on span at bounding box center [907, 336] width 16 height 16
click at [961, 391] on span at bounding box center [975, 397] width 62 height 16
type input "4:46 PM"
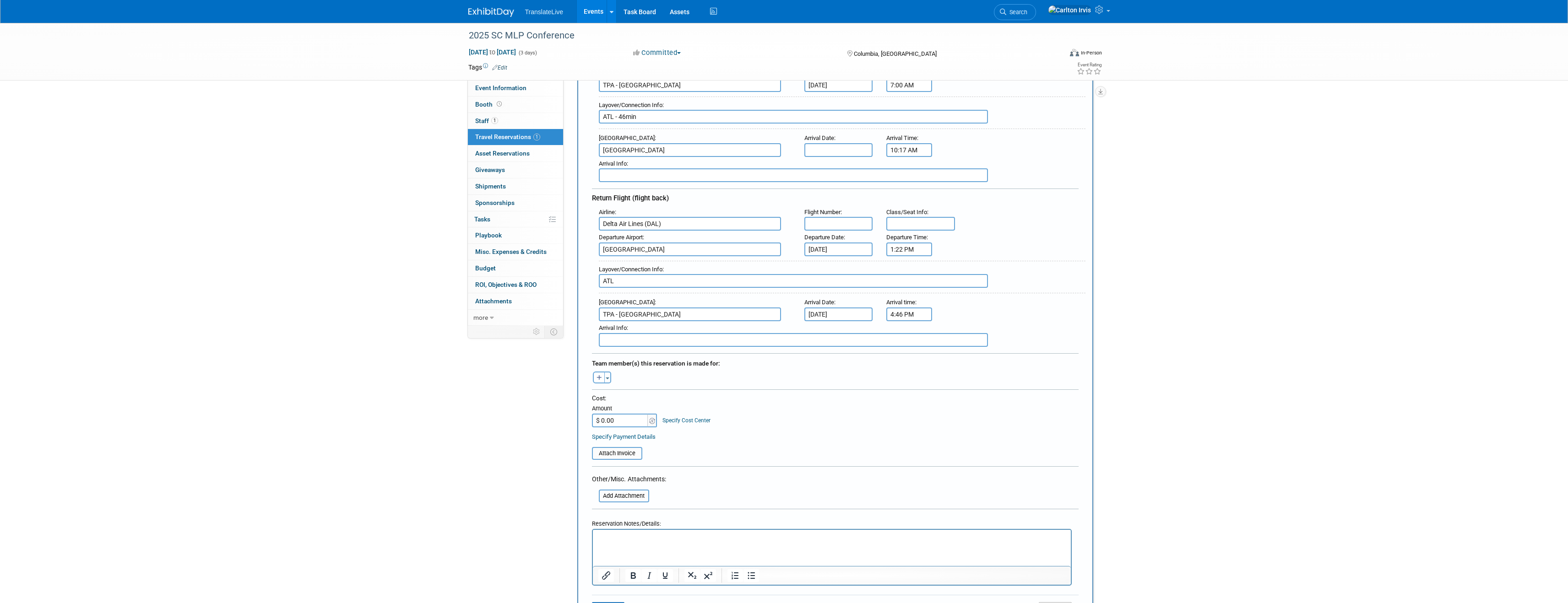
click at [989, 307] on div "Arrival Airport : [GEOGRAPHIC_DATA] - [GEOGRAPHIC_DATA] Arrival Date : [DATE] A…" at bounding box center [839, 308] width 493 height 25
click at [730, 283] on input "ATL" at bounding box center [793, 280] width 389 height 14
type input "ATL - 47min"
click at [1051, 246] on div "Departure Airport : [GEOGRAPHIC_DATA] Departure Date : [DATE] Departure Time : …" at bounding box center [839, 243] width 493 height 25
click at [597, 380] on icon "button" at bounding box center [599, 378] width 5 height 6
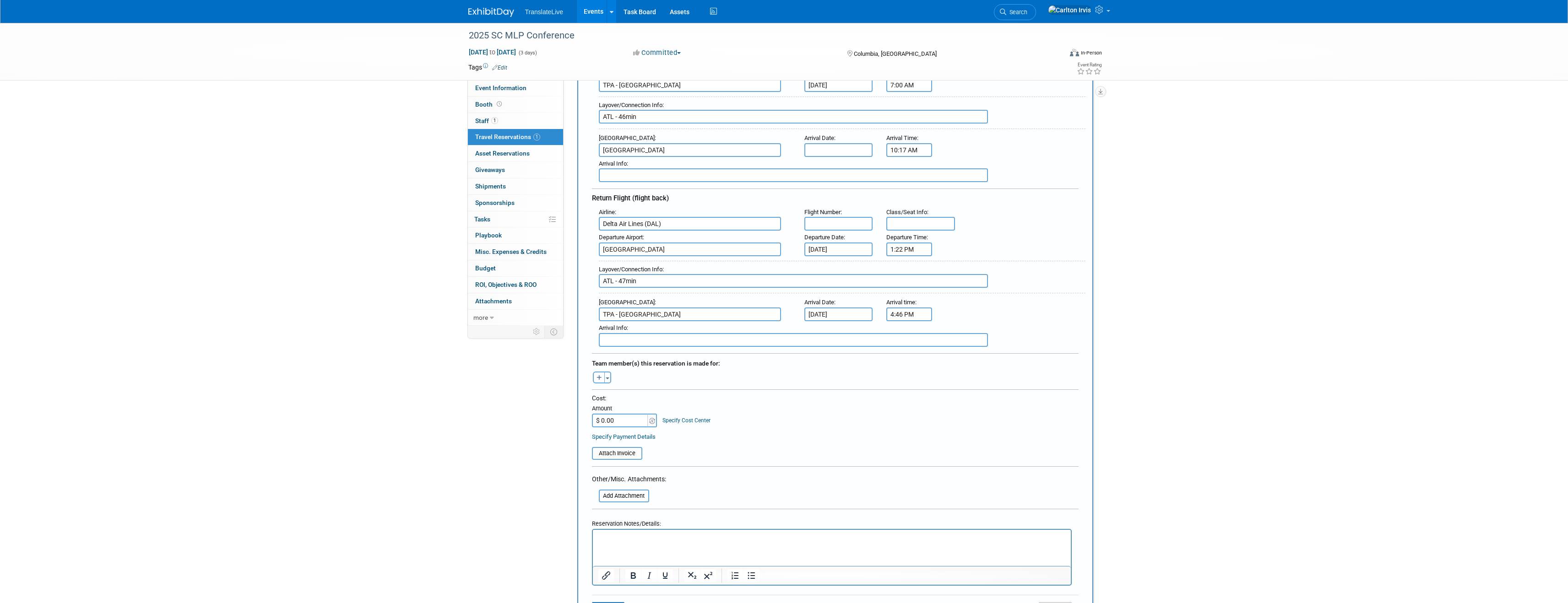
select select
click at [612, 458] on label "[PERSON_NAME] (me)" at bounding box center [640, 458] width 95 height 15
click at [589, 458] on input "[PERSON_NAME] (me)" at bounding box center [586, 456] width 6 height 6
click at [685, 393] on div "[PERSON_NAME] remove Carlton (me) remove Colte remove remove remove remove remo…" at bounding box center [835, 384] width 501 height 29
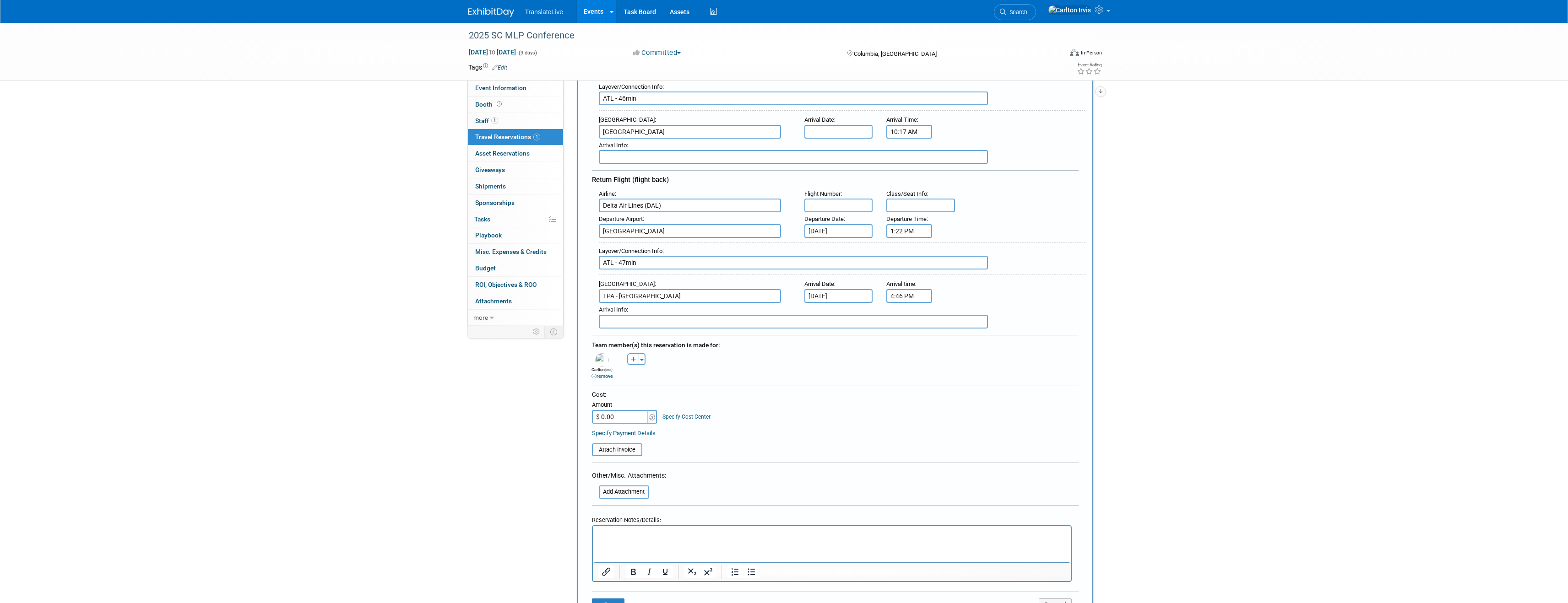
scroll to position [189, 0]
click at [605, 415] on input "$ 0.00" at bounding box center [621, 415] width 57 height 14
type input "$ 788.00"
click at [902, 402] on div "Cost: Amount $ 788.00 Specify Cost Center Cost Center -- Not Specified --" at bounding box center [835, 405] width 486 height 33
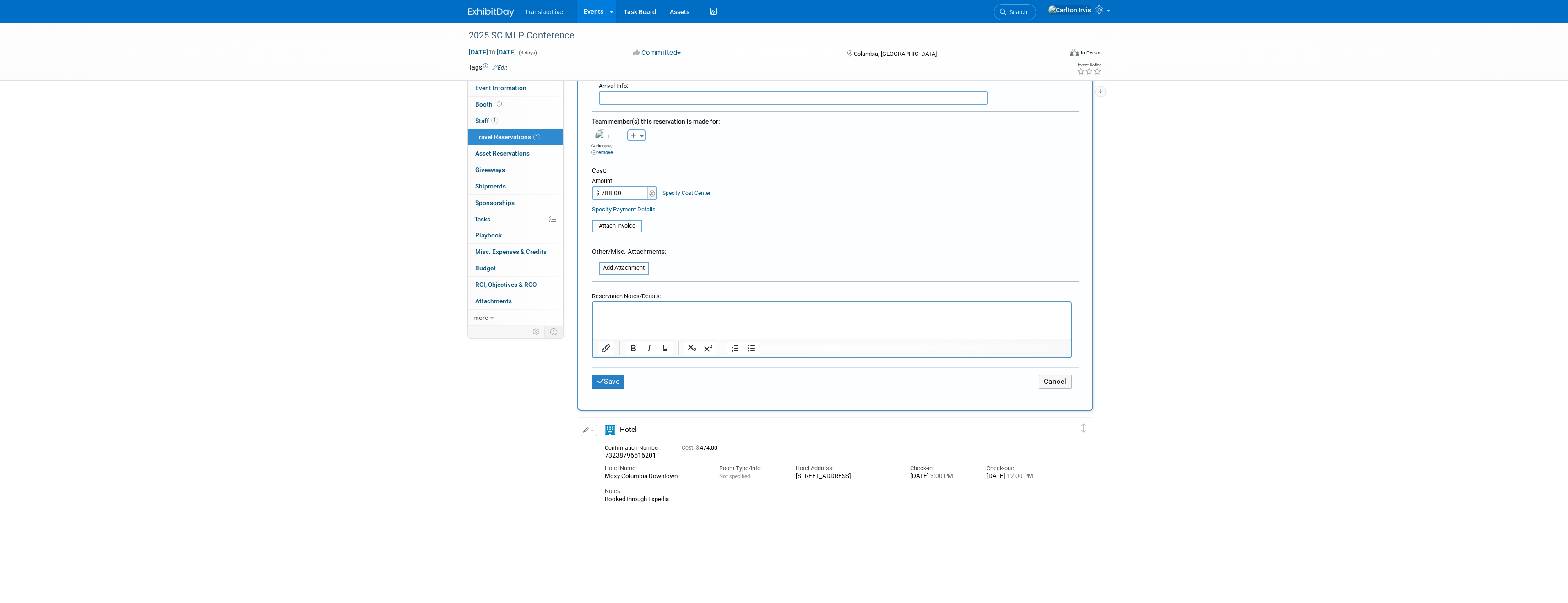
scroll to position [425, 0]
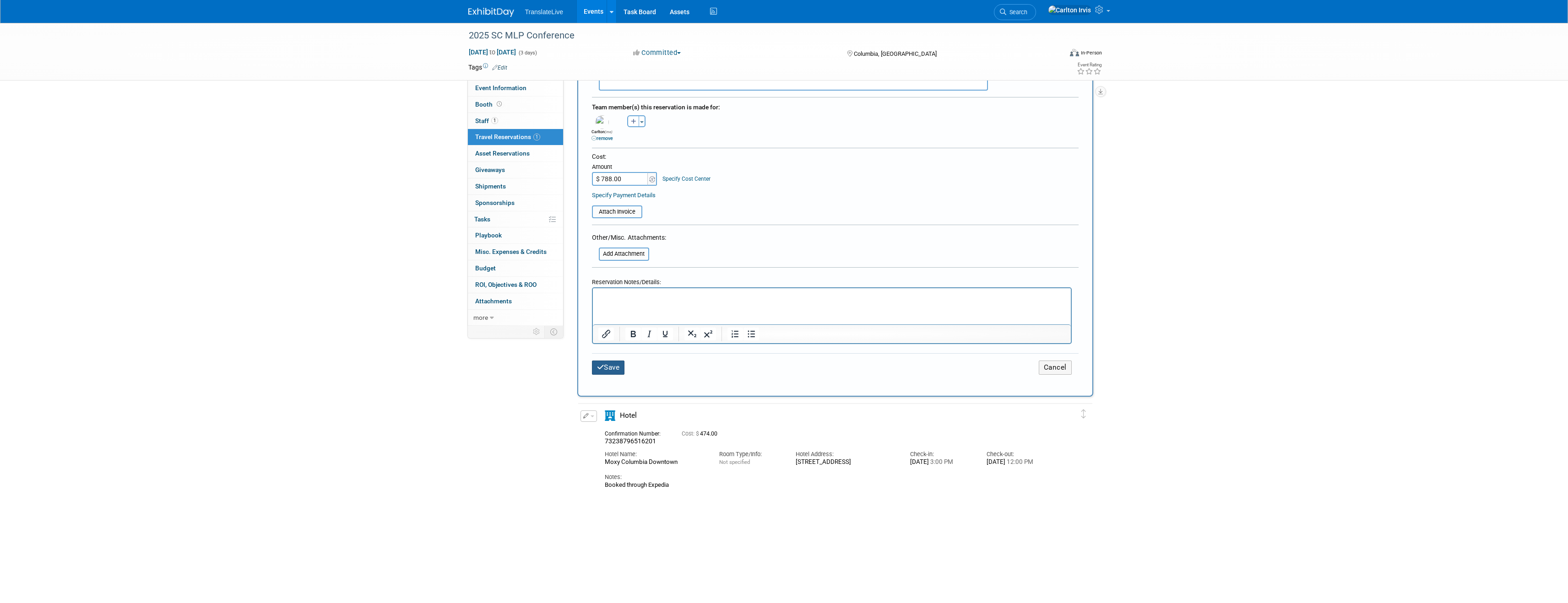
click at [612, 371] on button "Save" at bounding box center [608, 368] width 33 height 14
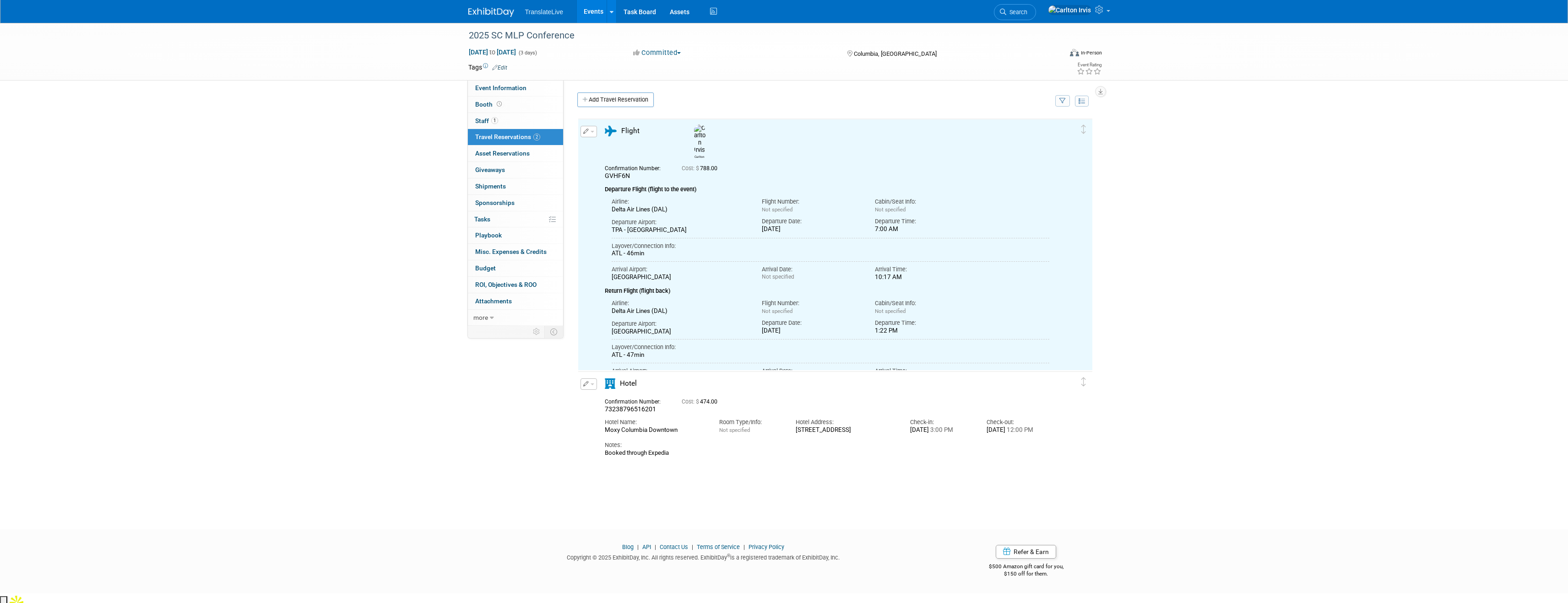
scroll to position [0, 0]
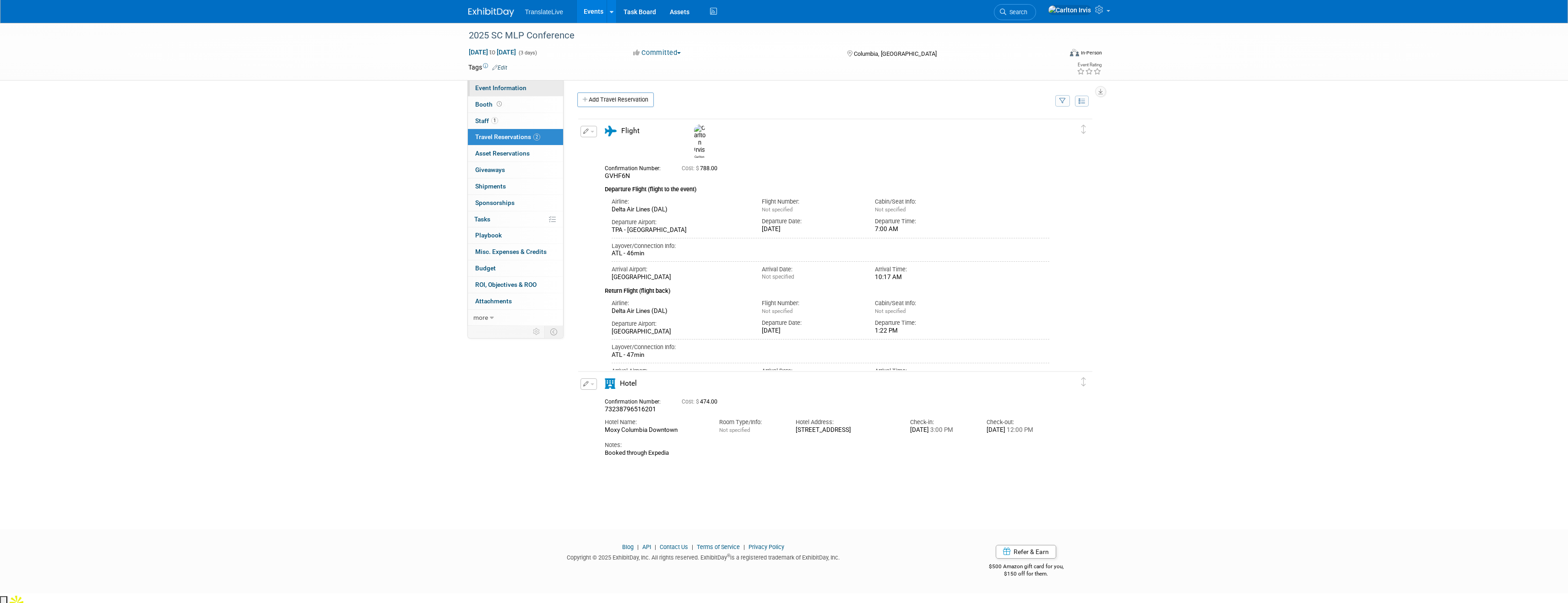
click at [500, 89] on span "Event Information" at bounding box center [501, 88] width 51 height 7
